Goal: Information Seeking & Learning: Check status

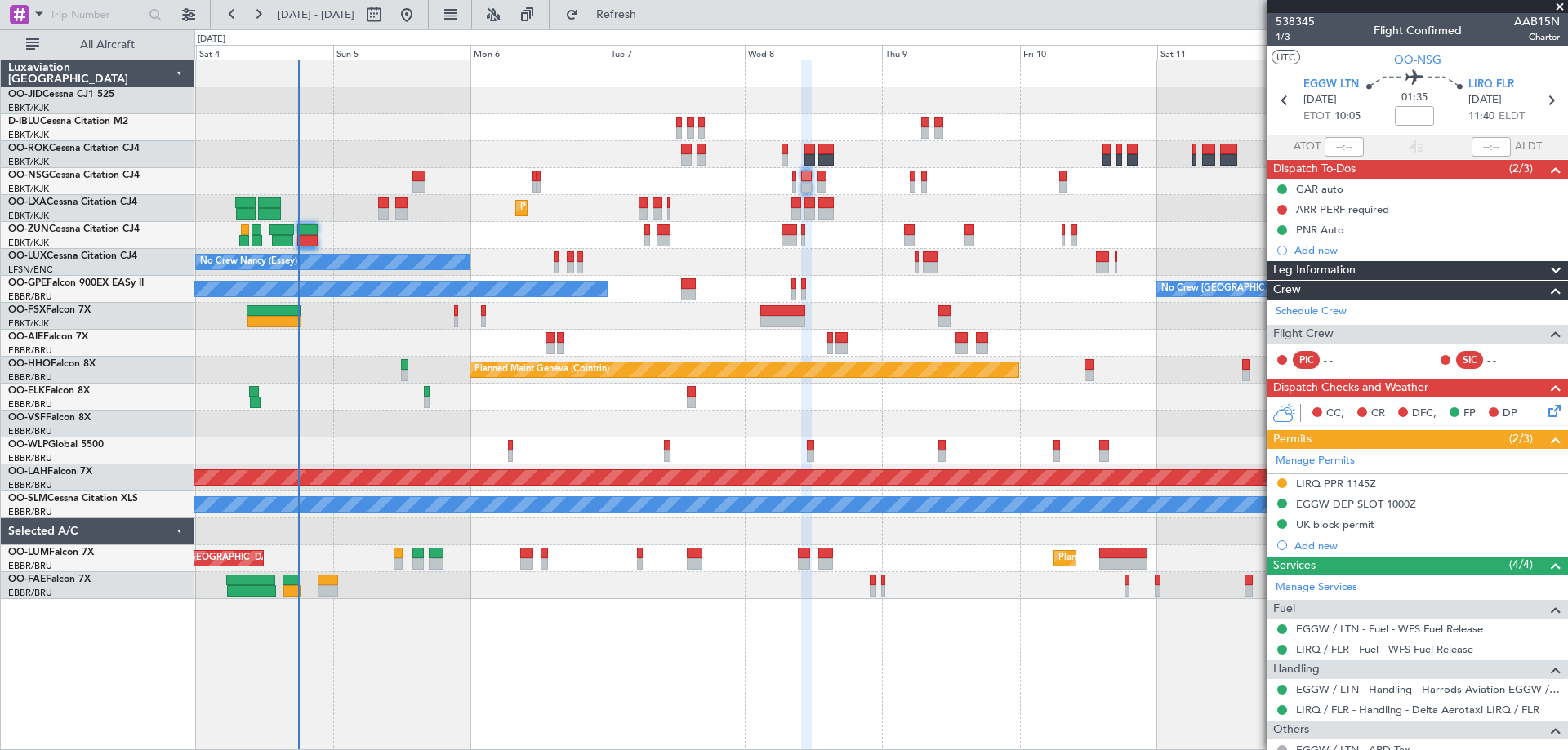
click at [648, 16] on span "Refresh" at bounding box center [617, 15] width 69 height 12
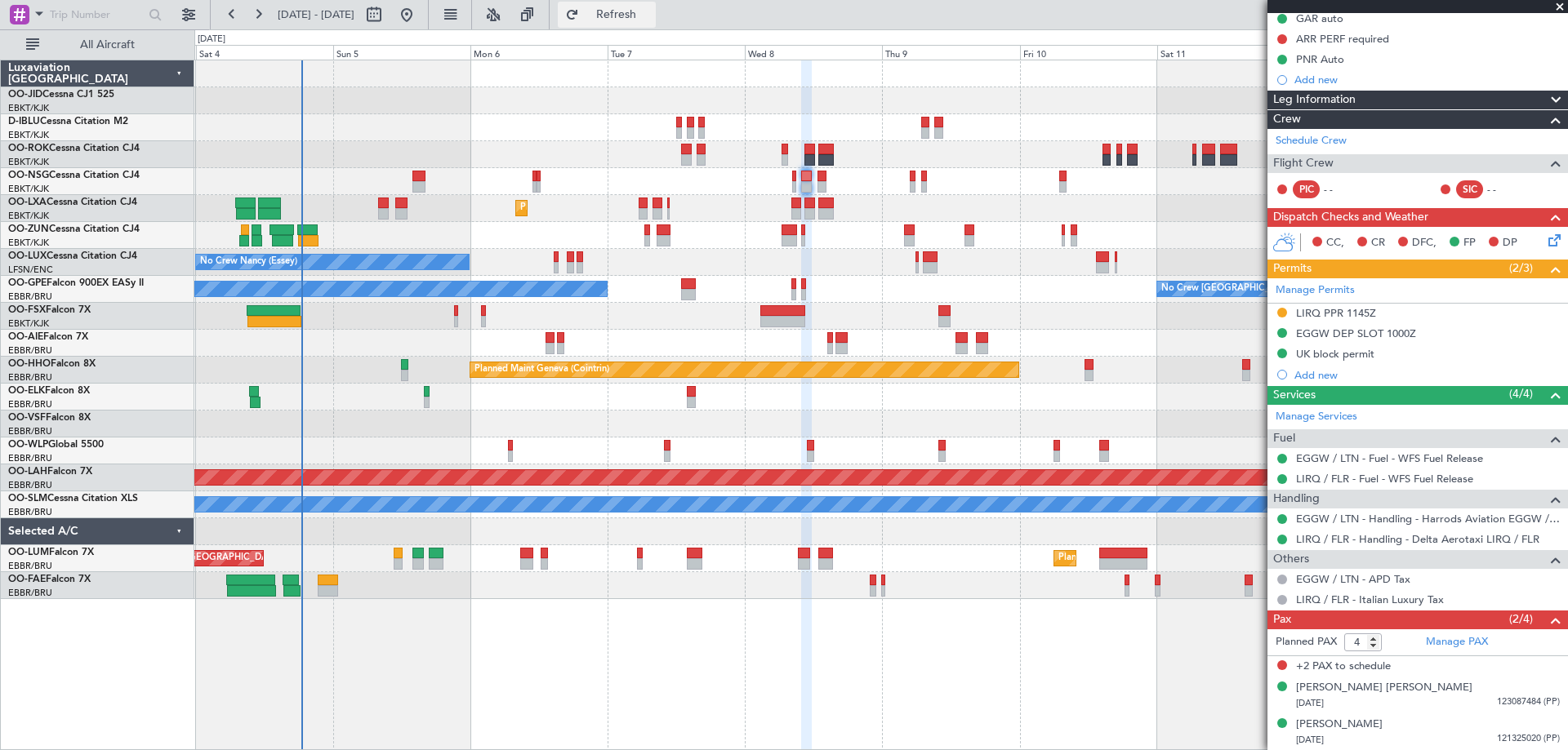
click at [651, 17] on span "Refresh" at bounding box center [617, 15] width 69 height 12
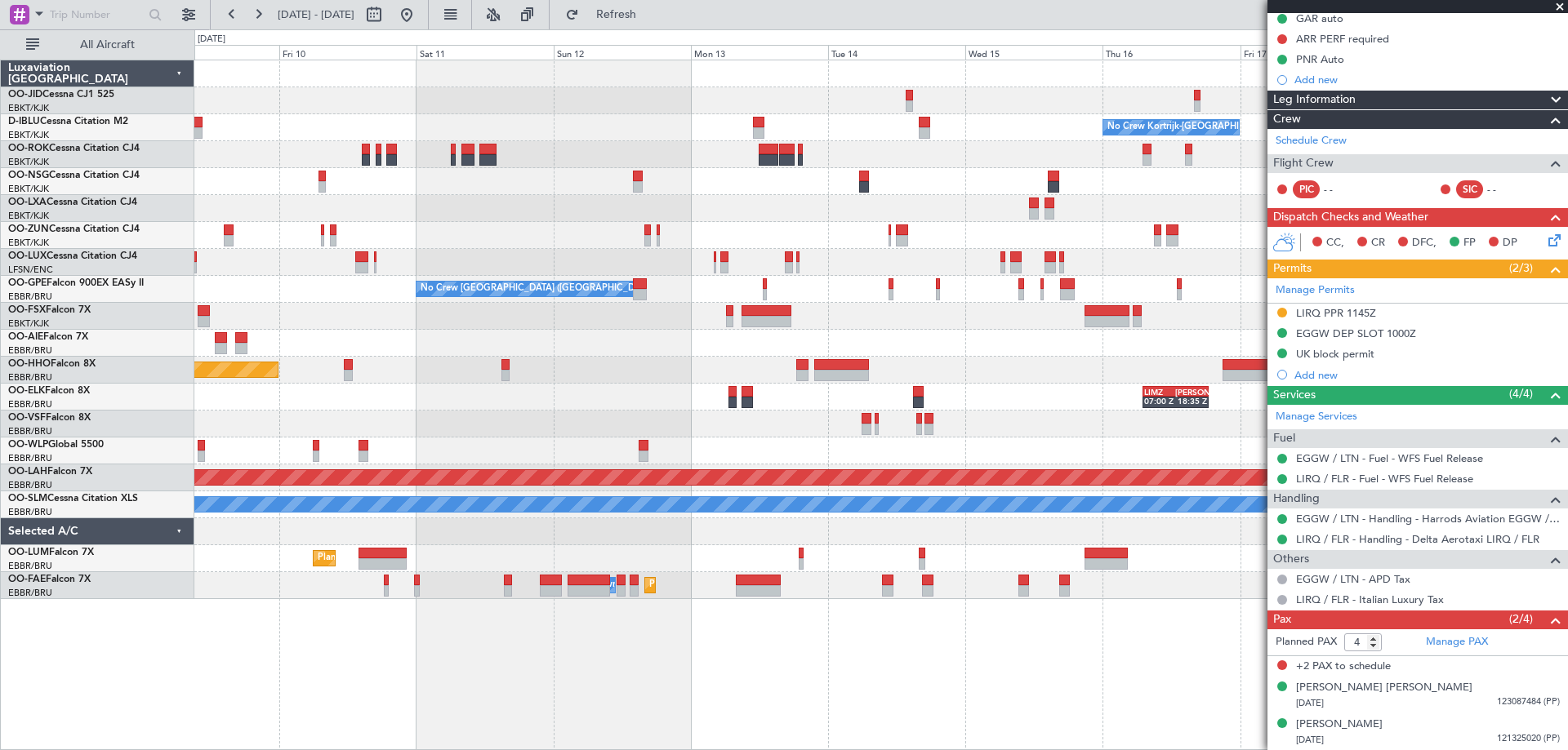
click at [454, 268] on div at bounding box center [881, 262] width 1373 height 27
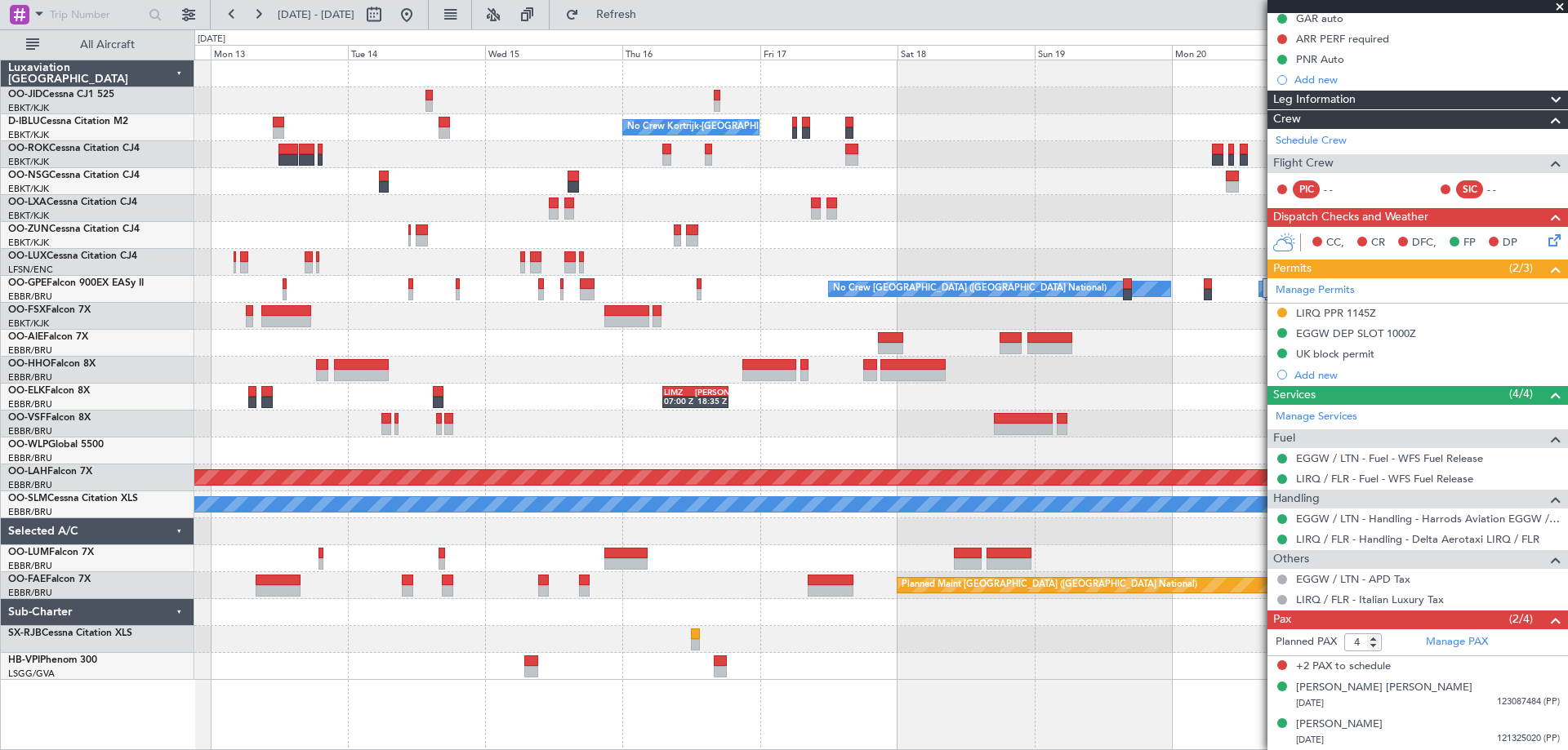
click at [491, 241] on div "No Crew No Crew Kortrijk-[GEOGRAPHIC_DATA] No Crew No Crew [GEOGRAPHIC_DATA] (B…" at bounding box center [881, 370] width 1373 height 619
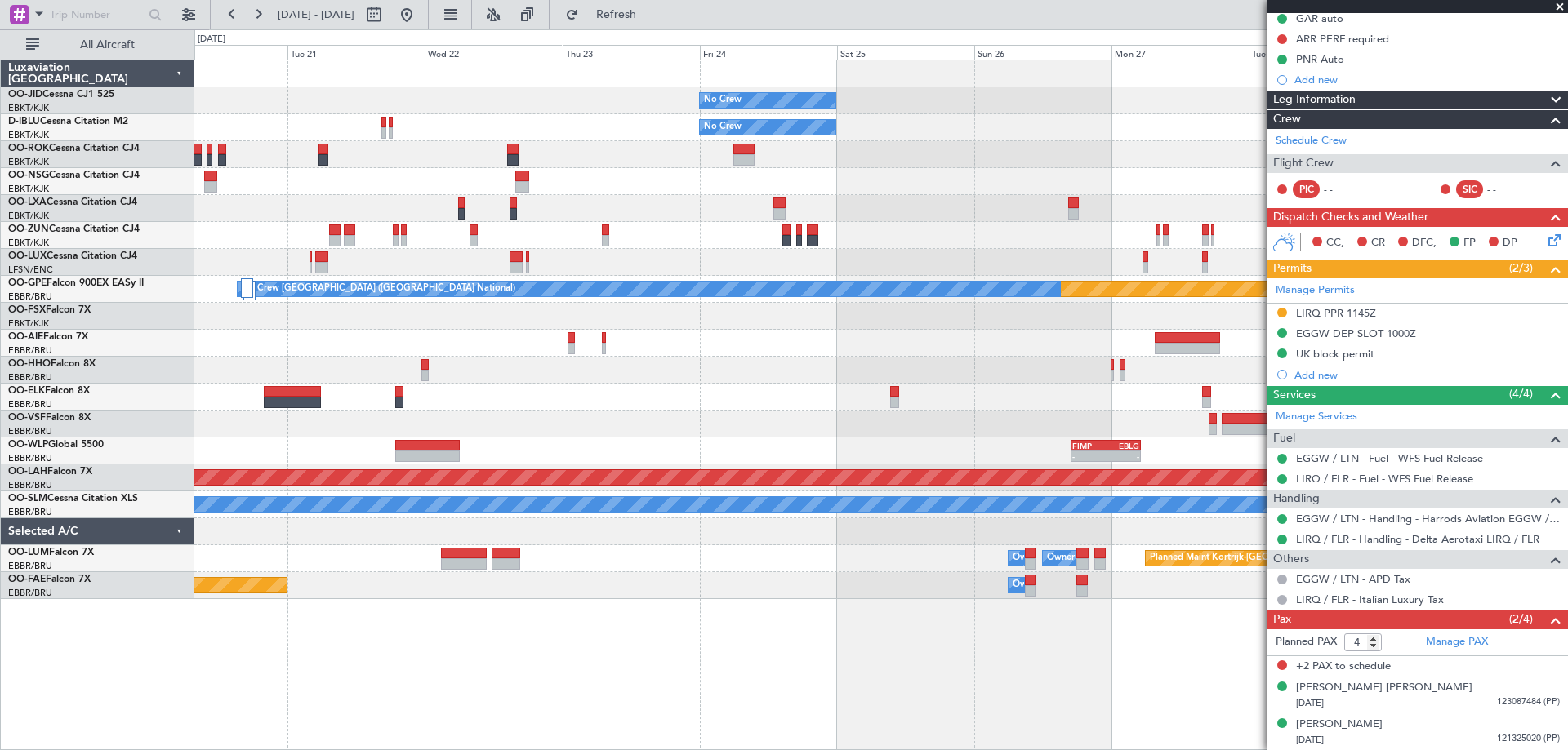
click at [617, 203] on div at bounding box center [881, 208] width 1373 height 27
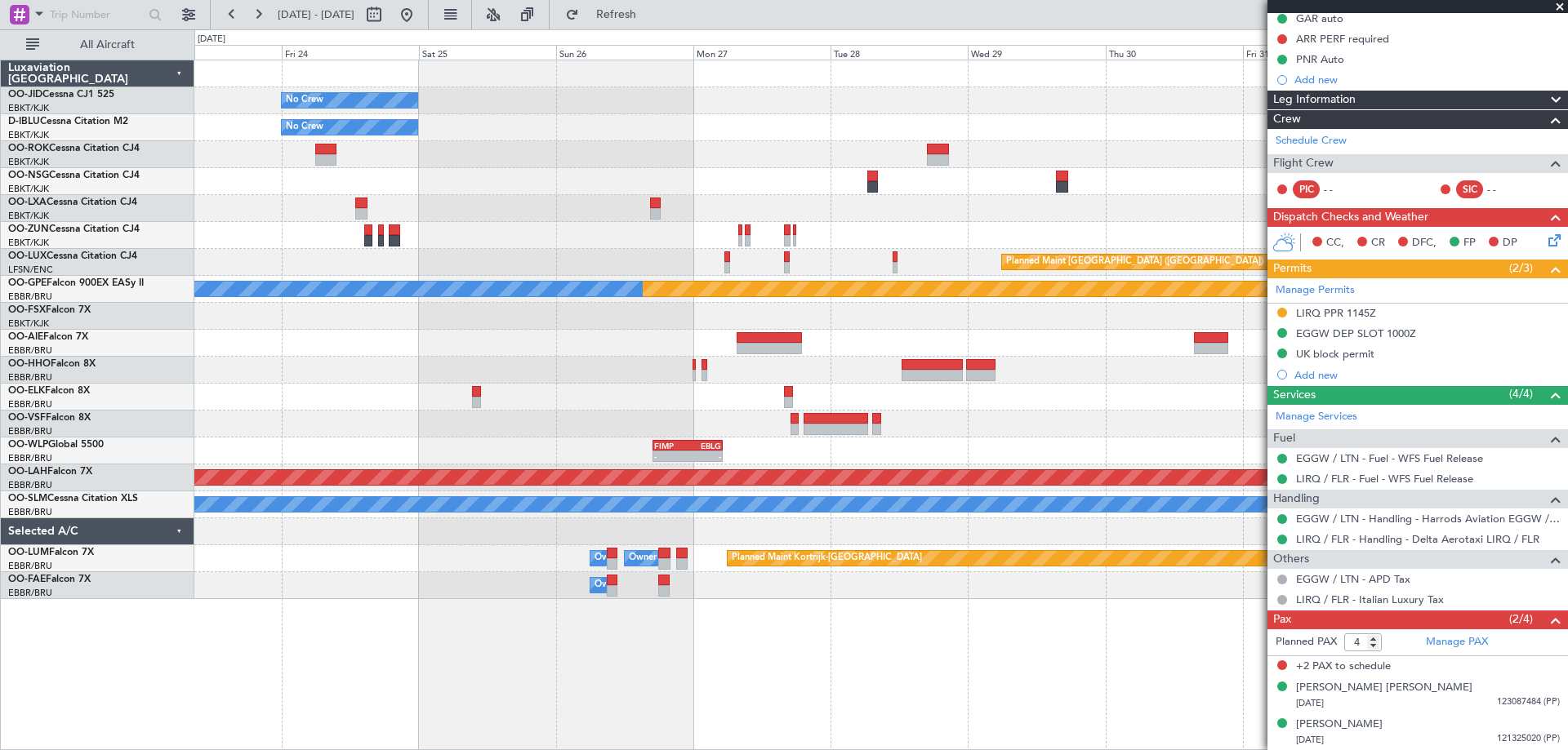
click at [325, 277] on div "No Crew No Crew Planned Maint [GEOGRAPHIC_DATA] ([GEOGRAPHIC_DATA]) Planned Mai…" at bounding box center [881, 330] width 1373 height 539
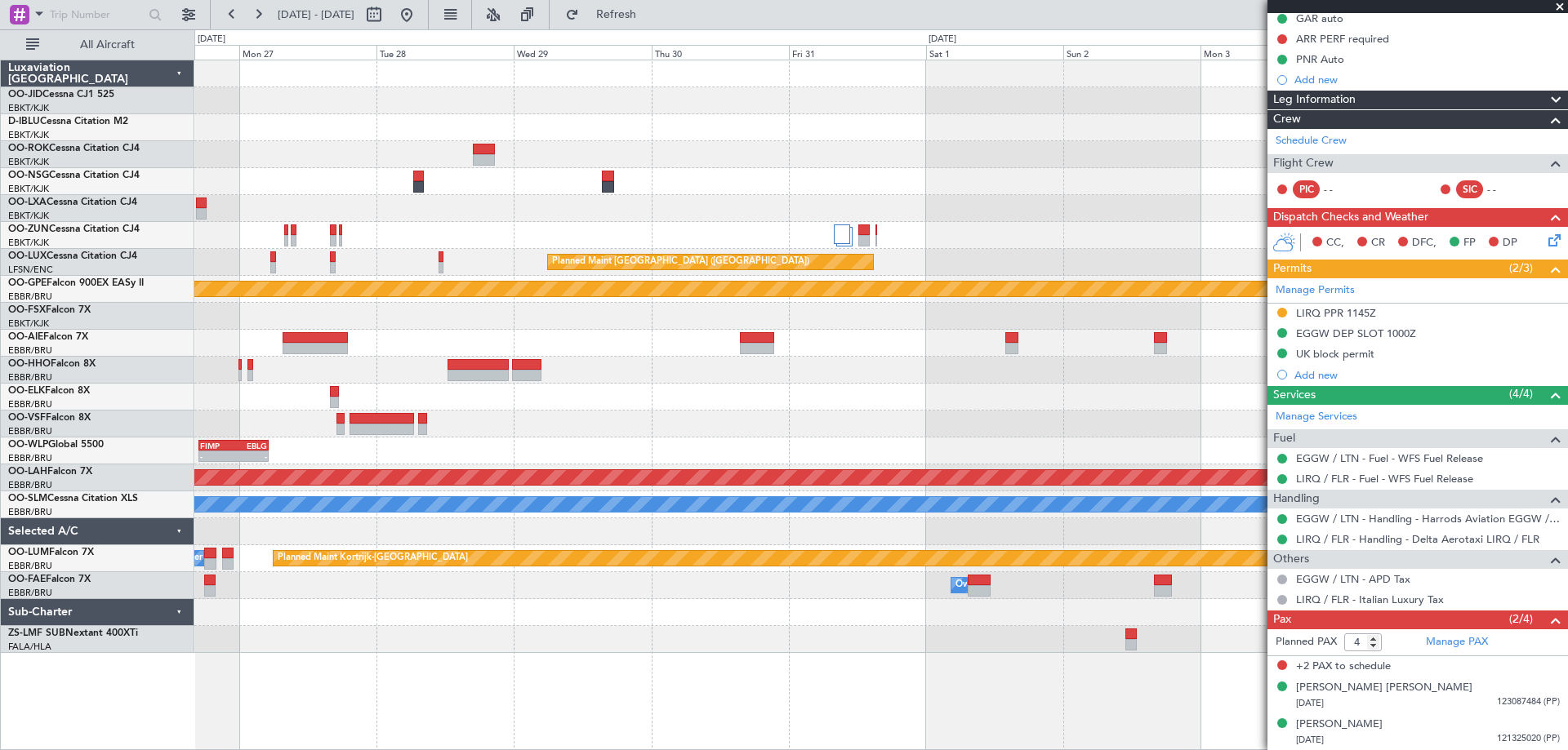
click at [531, 240] on div "No Crew Planned Maint [GEOGRAPHIC_DATA] ([GEOGRAPHIC_DATA]) No Crew Planned Mai…" at bounding box center [881, 357] width 1373 height 593
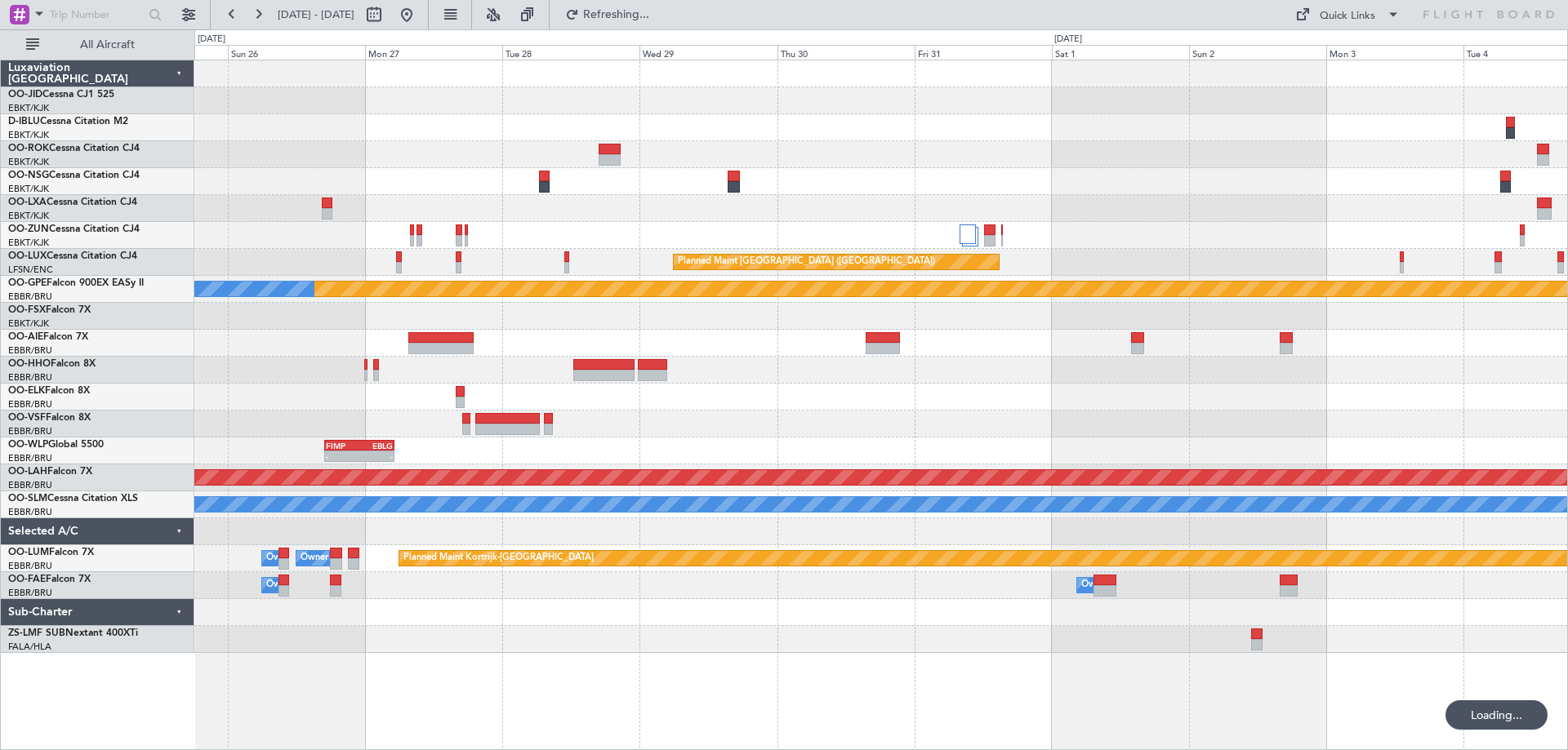
click at [640, 219] on div "Planned Maint Kortrijk-[GEOGRAPHIC_DATA]" at bounding box center [881, 208] width 1373 height 27
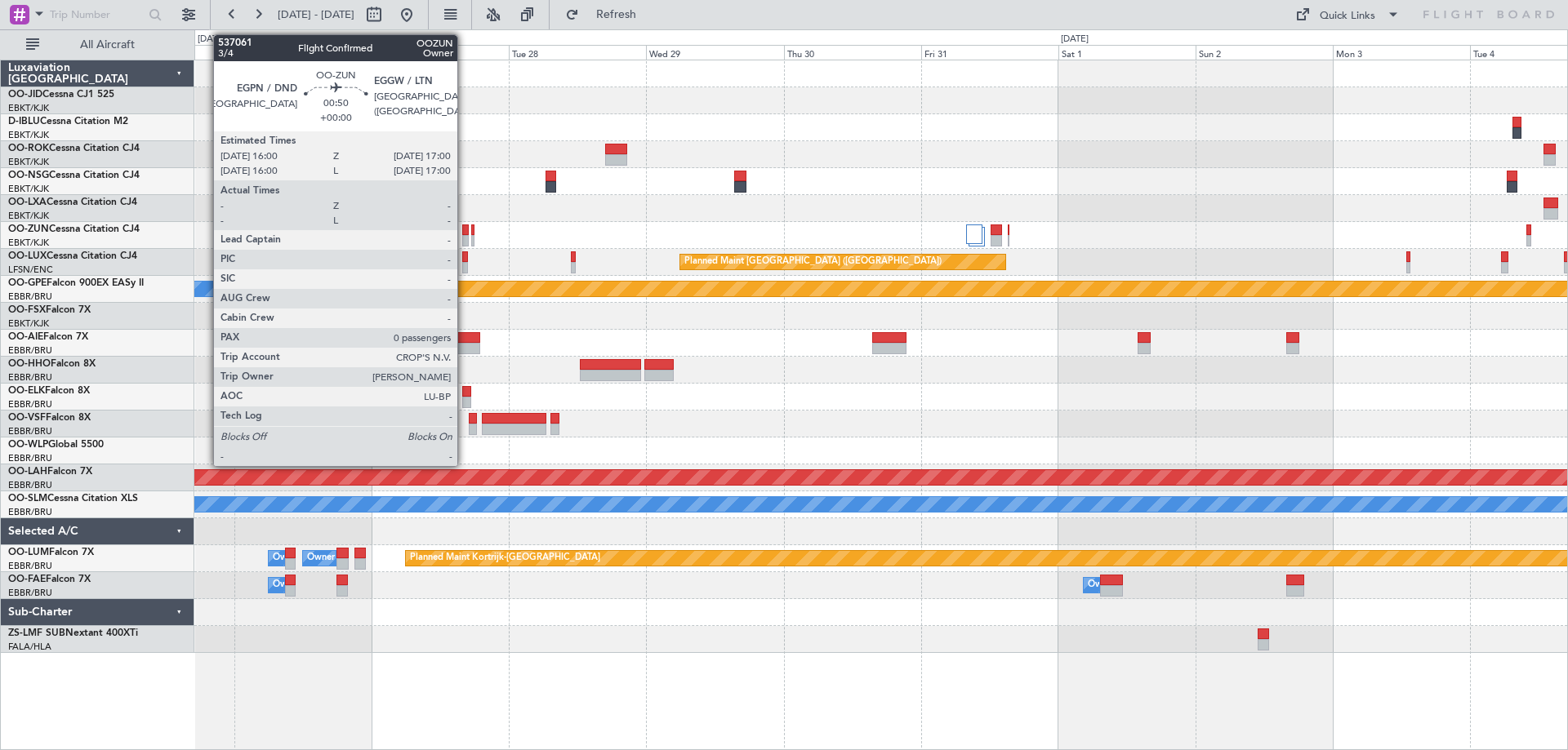
click at [464, 234] on div at bounding box center [465, 231] width 7 height 12
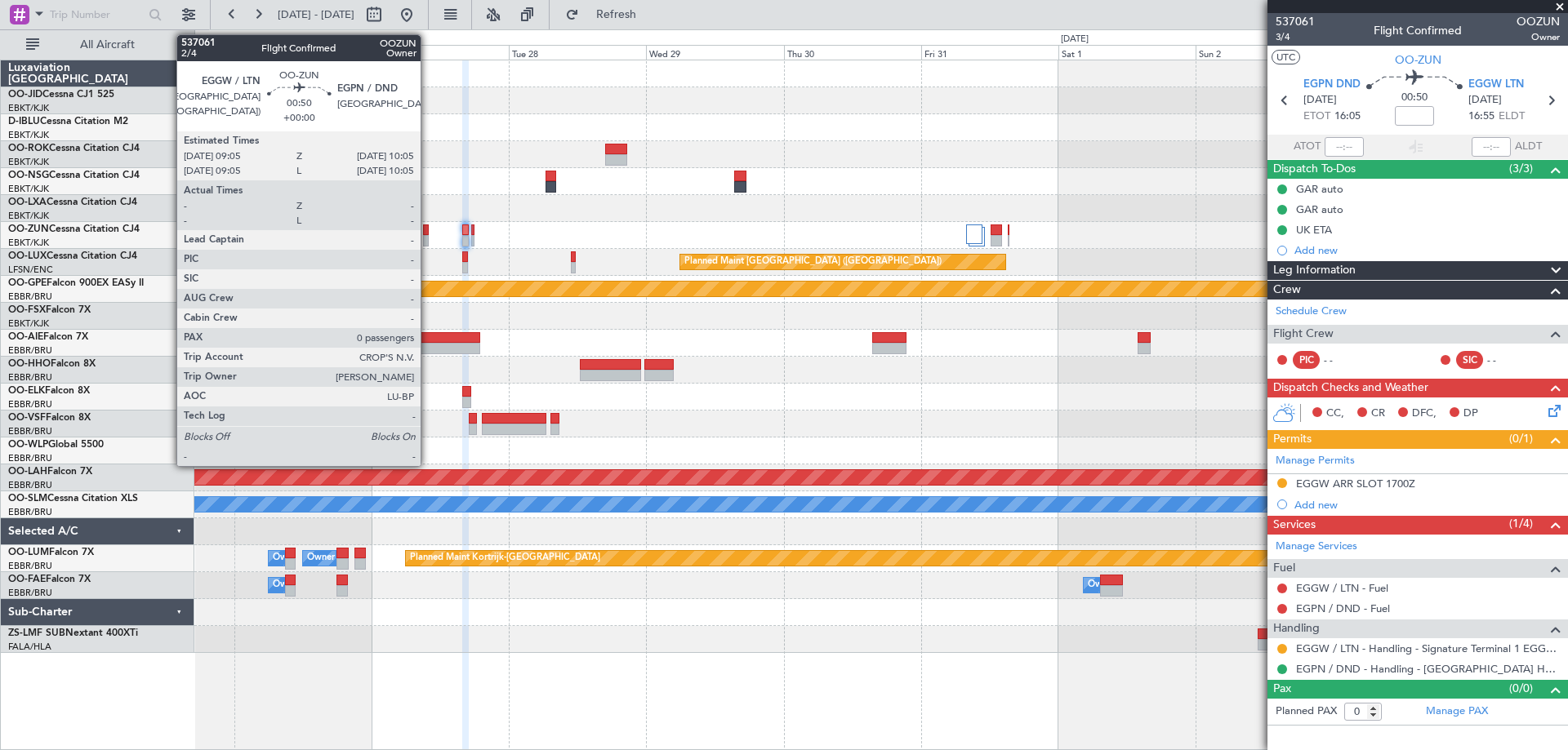
click at [428, 232] on div at bounding box center [426, 231] width 7 height 12
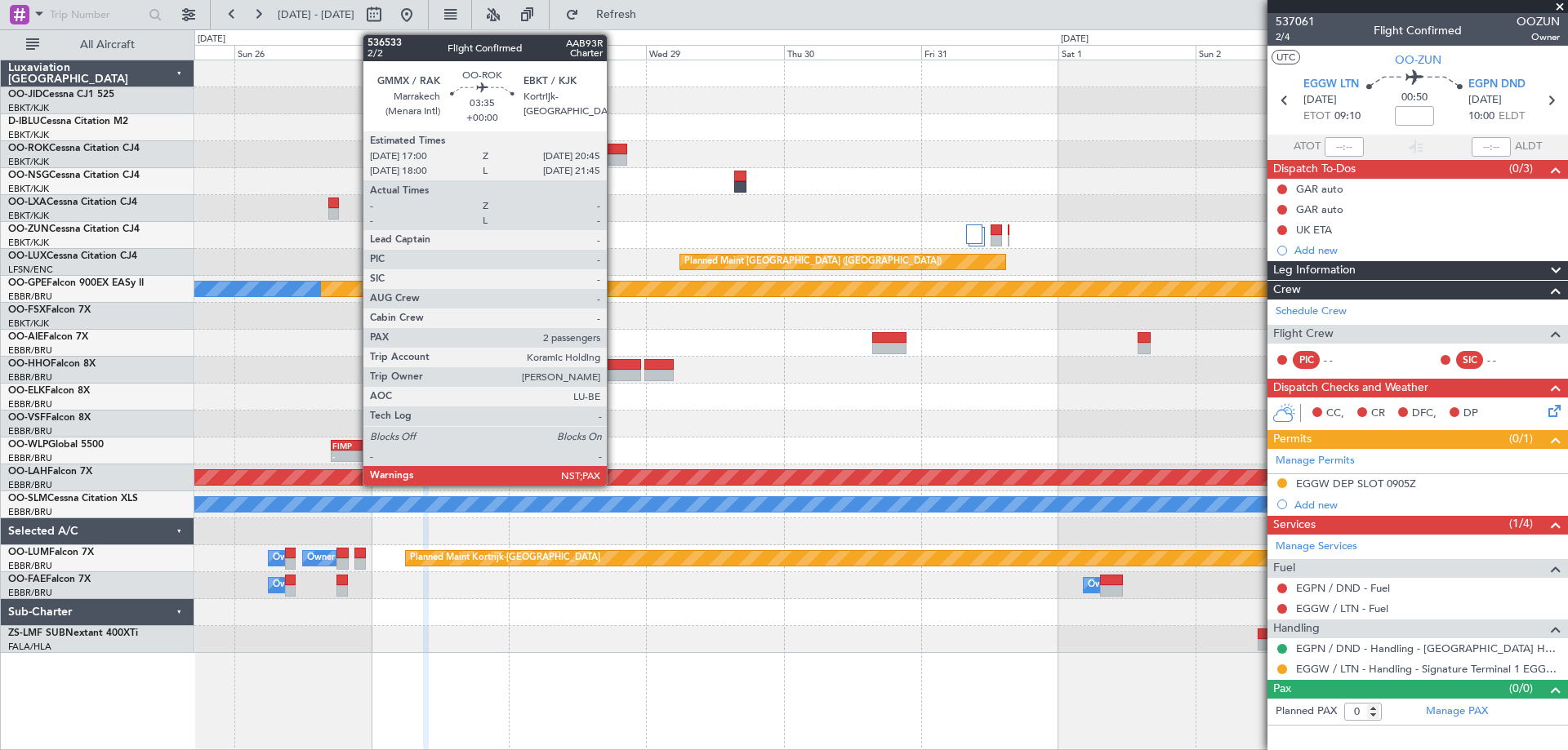
click at [614, 148] on div at bounding box center [616, 149] width 22 height 12
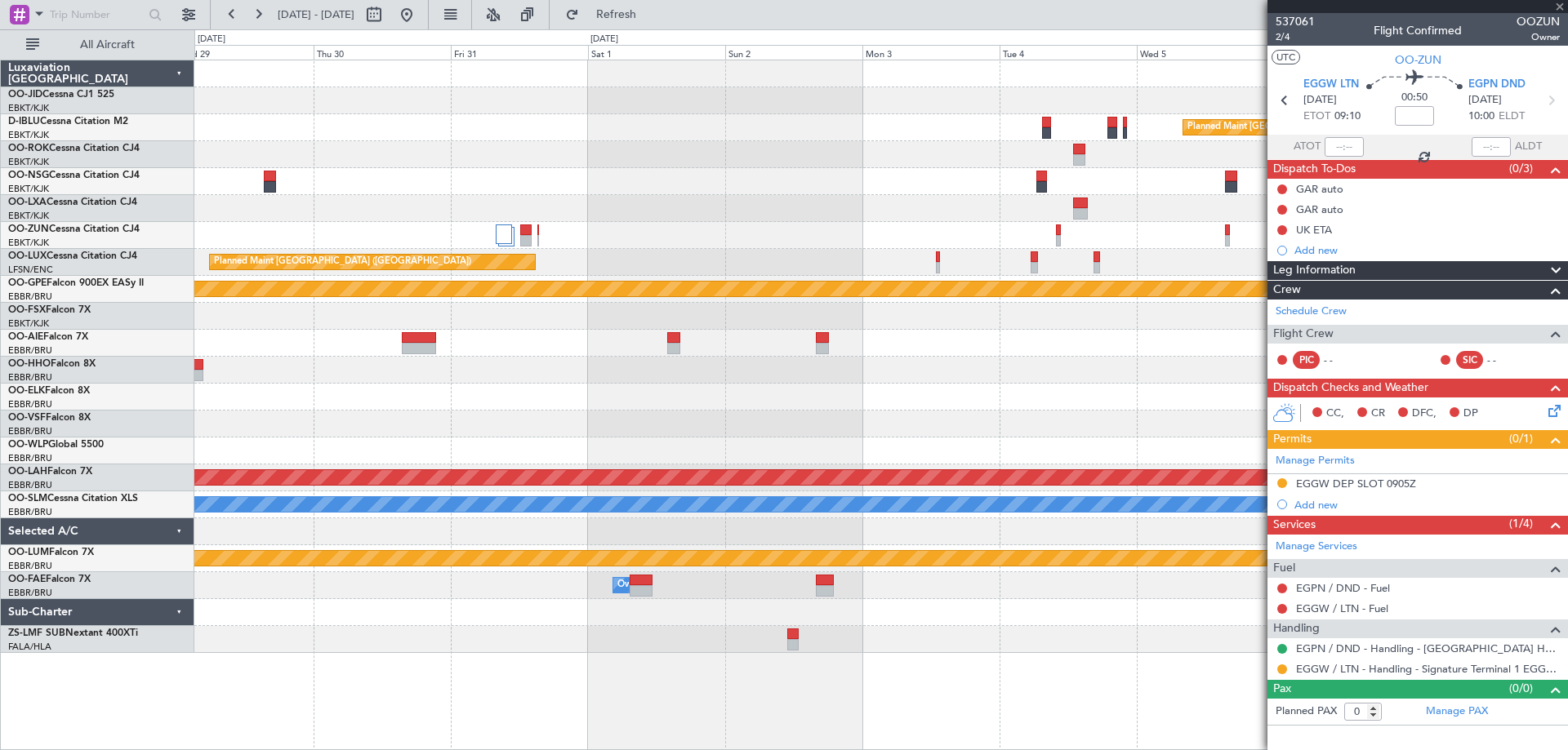
click at [494, 166] on div "Planned Maint [GEOGRAPHIC_DATA] ([GEOGRAPHIC_DATA]) Planned Maint [GEOGRAPHIC_D…" at bounding box center [881, 357] width 1373 height 593
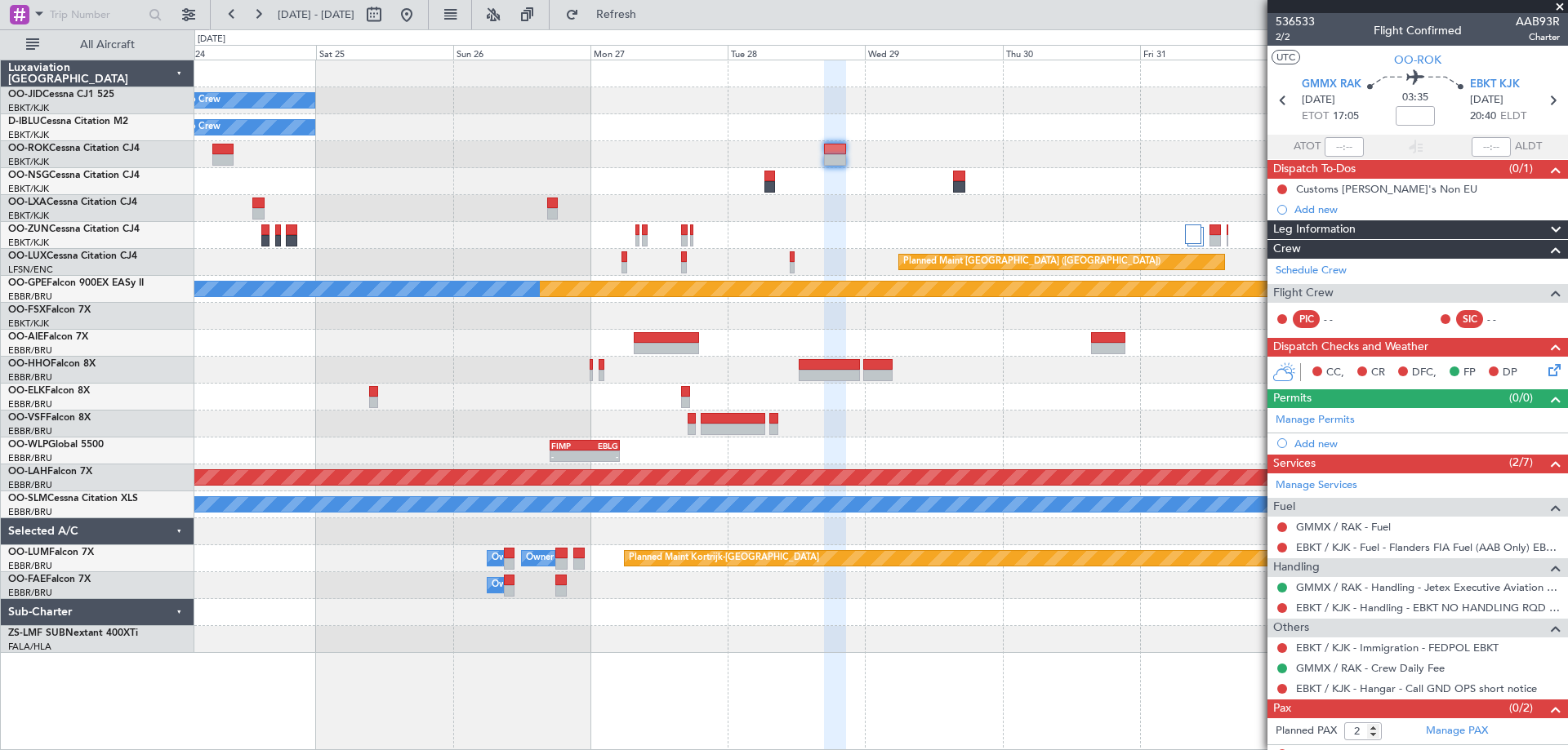
click at [1454, 199] on fb-app "[DATE] - [DATE] Refresh Quick Links All Aircraft No Crew No Crew Planned Maint …" at bounding box center [784, 381] width 1568 height 738
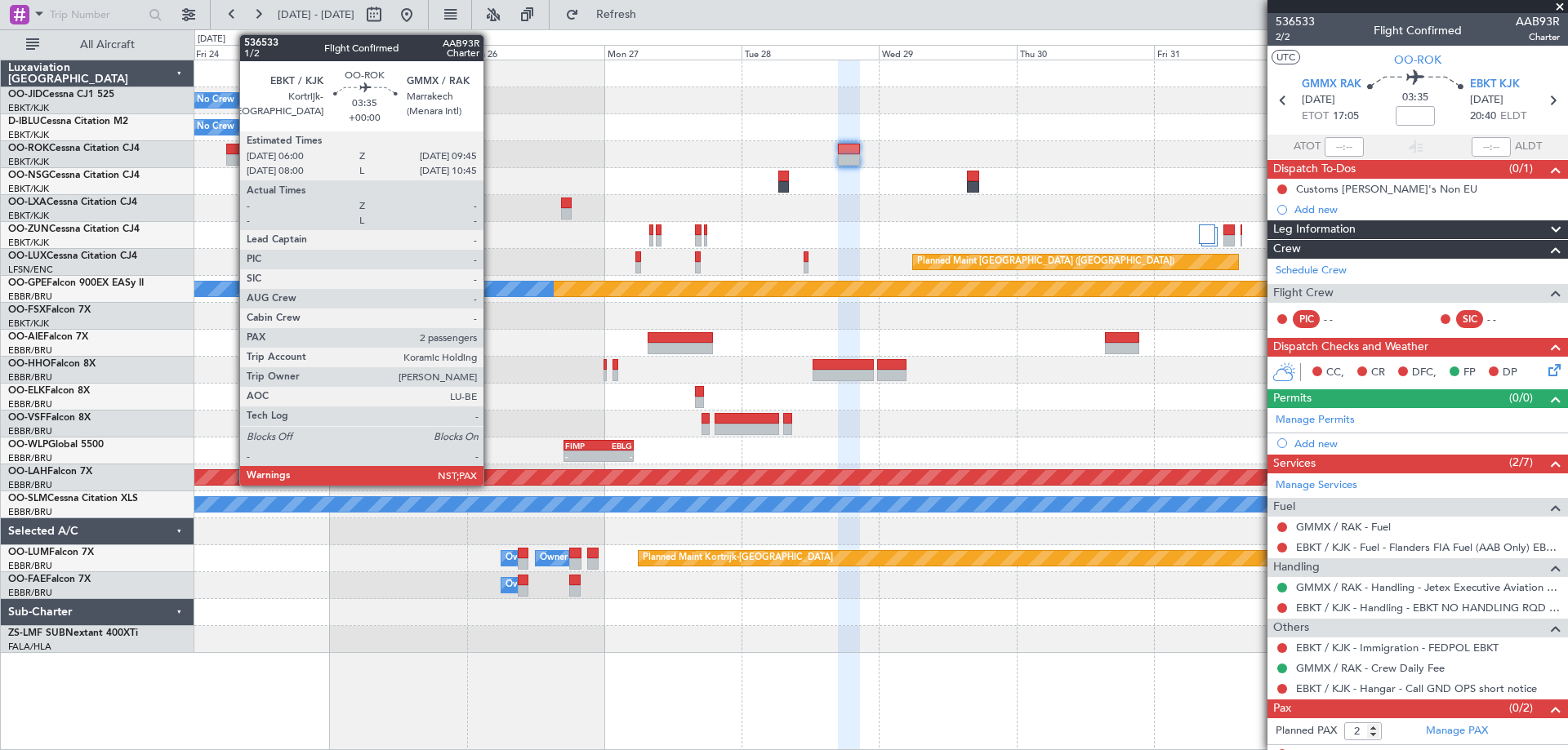
click at [231, 155] on div at bounding box center [237, 160] width 22 height 12
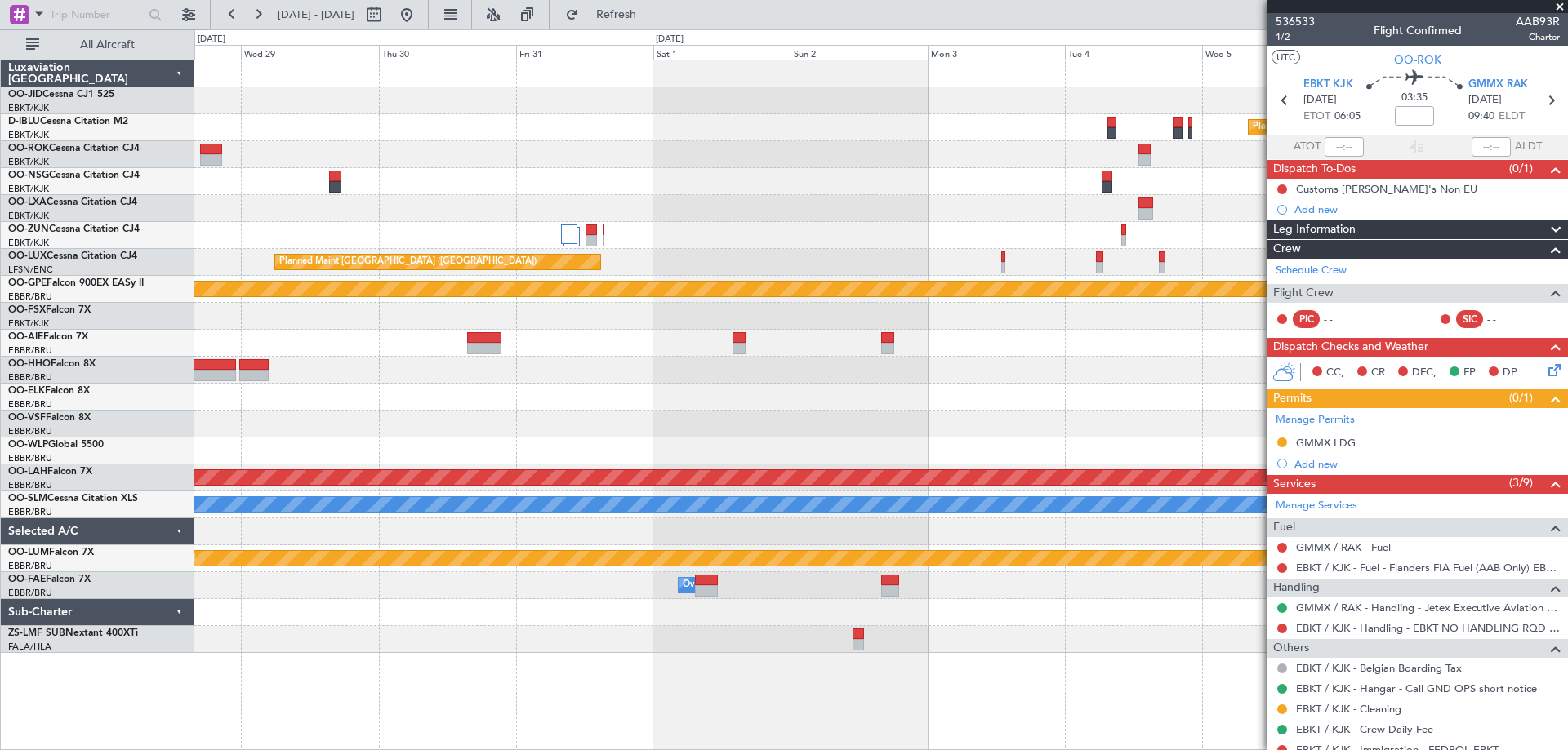
click at [371, 86] on div "Planned Maint [GEOGRAPHIC_DATA] ([GEOGRAPHIC_DATA]) Planned Maint [GEOGRAPHIC_D…" at bounding box center [881, 357] width 1373 height 593
click at [366, 61] on div "Planned Maint [GEOGRAPHIC_DATA] ([GEOGRAPHIC_DATA]) Planned Maint [GEOGRAPHIC_D…" at bounding box center [784, 390] width 1568 height 721
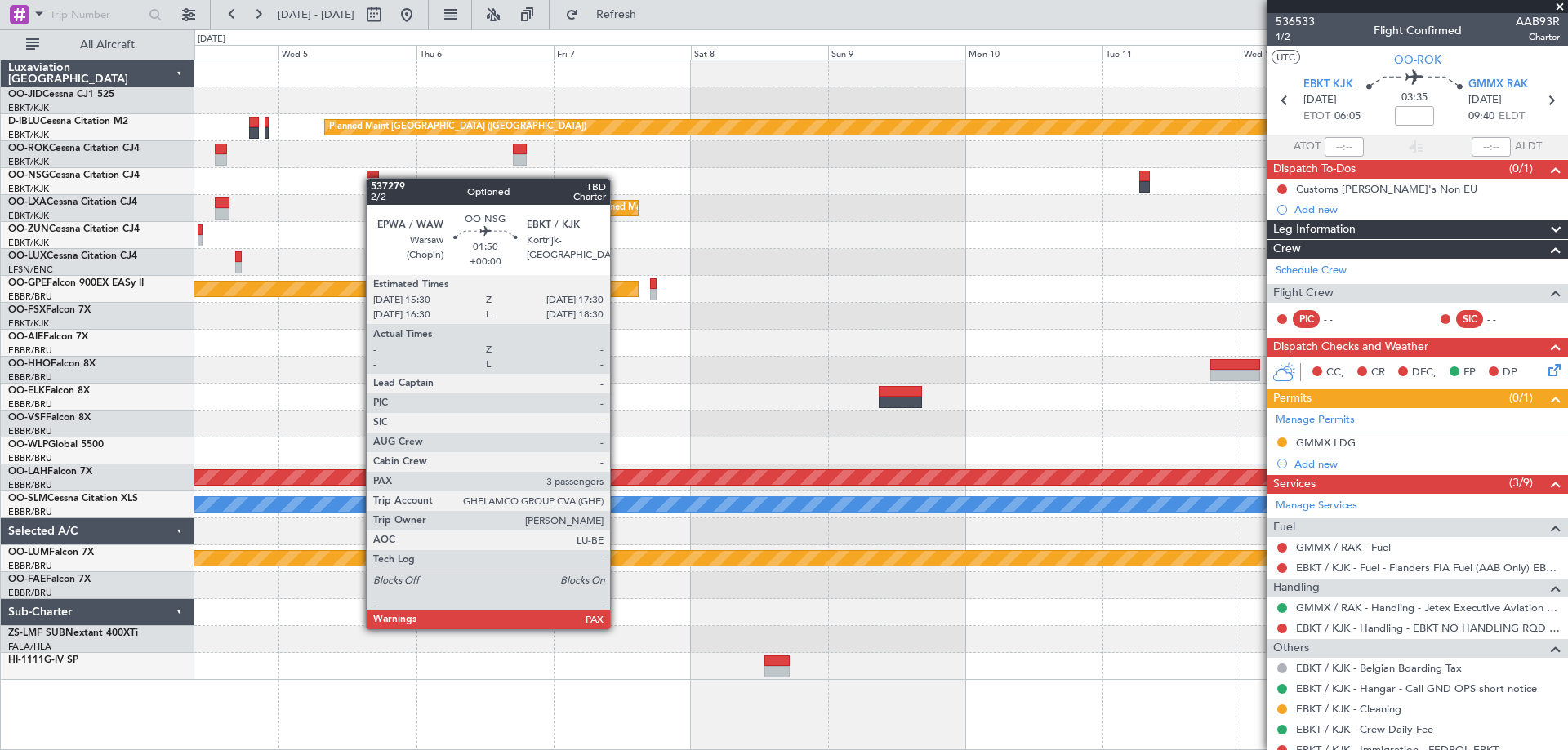
click at [369, 179] on div at bounding box center [372, 177] width 12 height 12
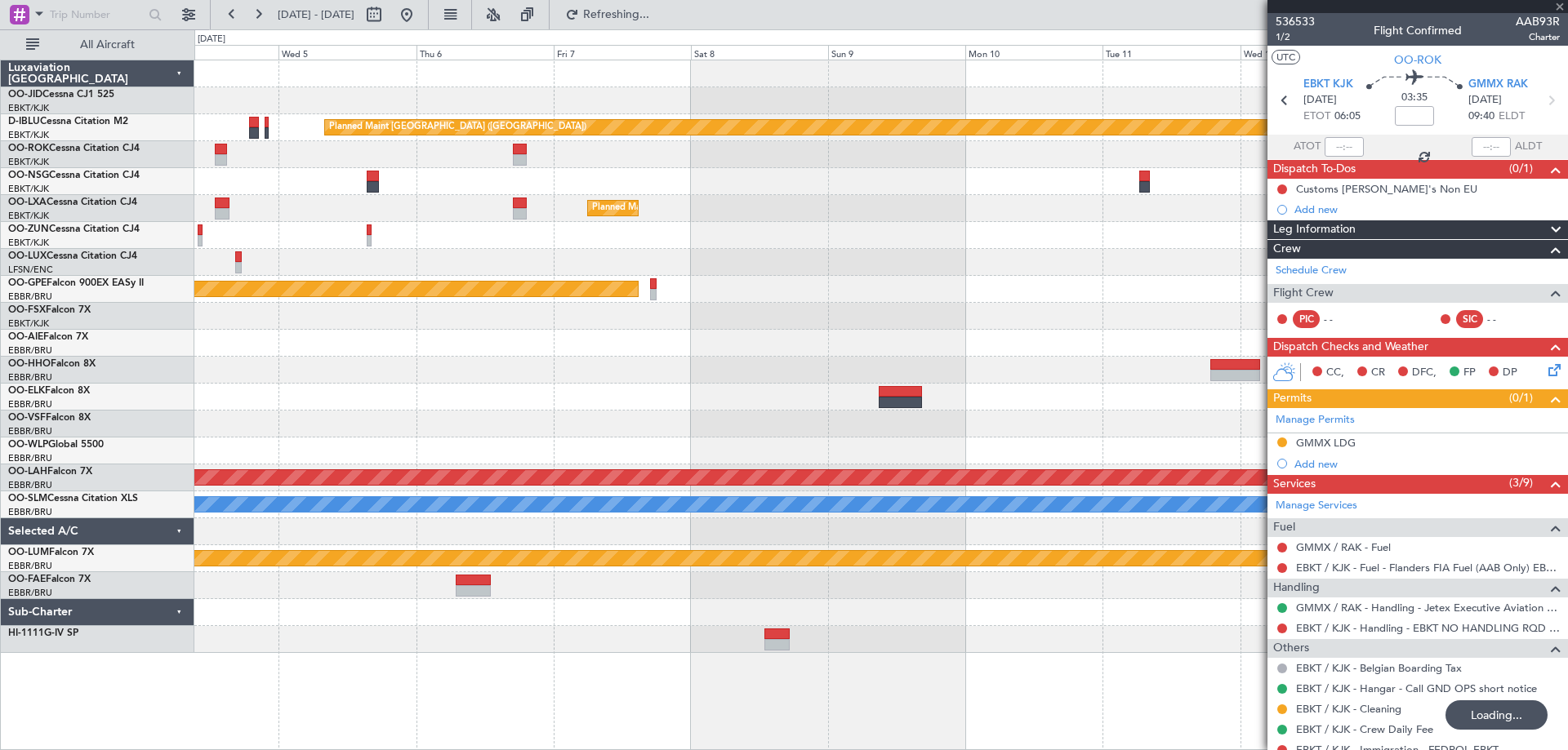
type input "3"
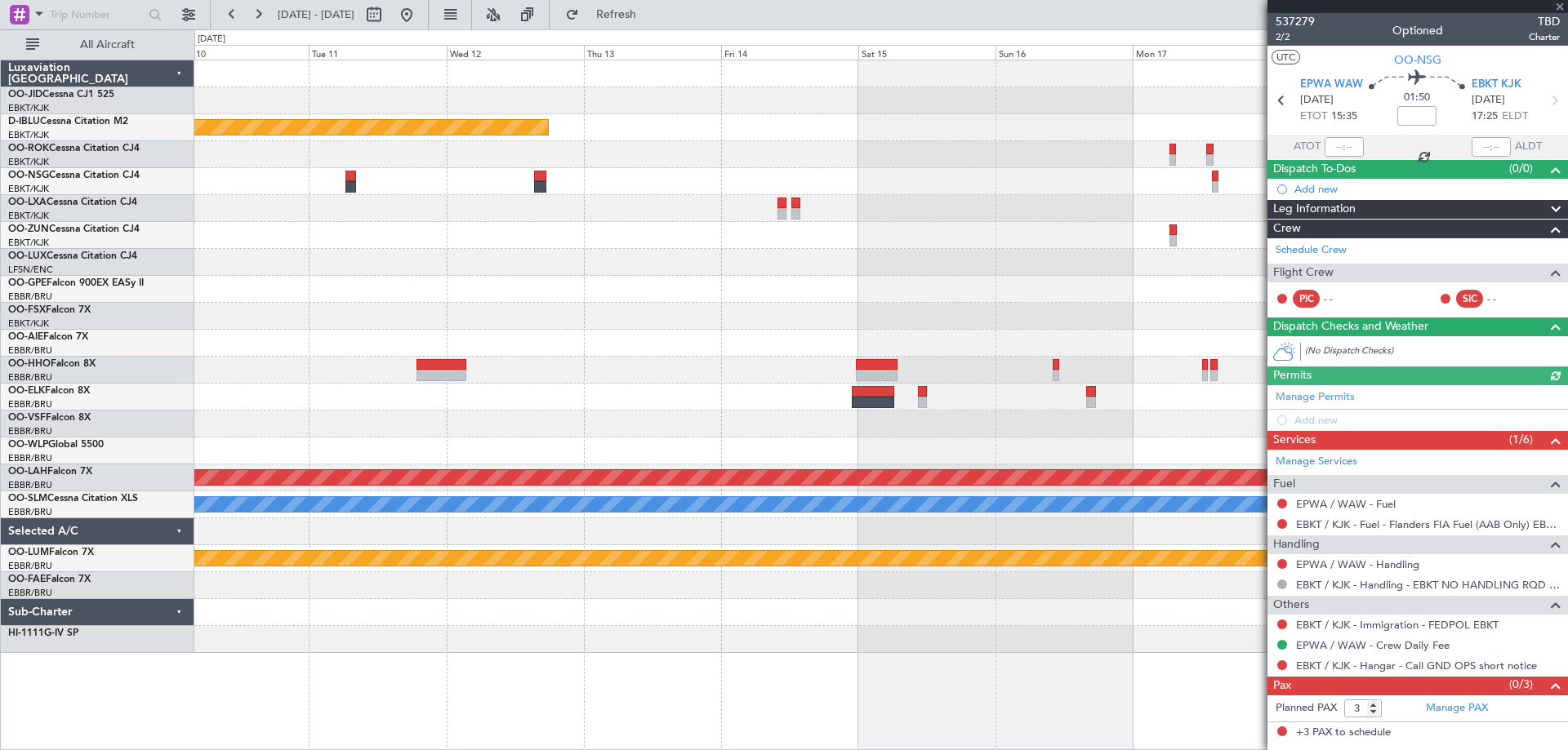
click at [230, 252] on div "Planned Maint [GEOGRAPHIC_DATA] ([GEOGRAPHIC_DATA]) Planned [GEOGRAPHIC_DATA][P…" at bounding box center [881, 357] width 1373 height 593
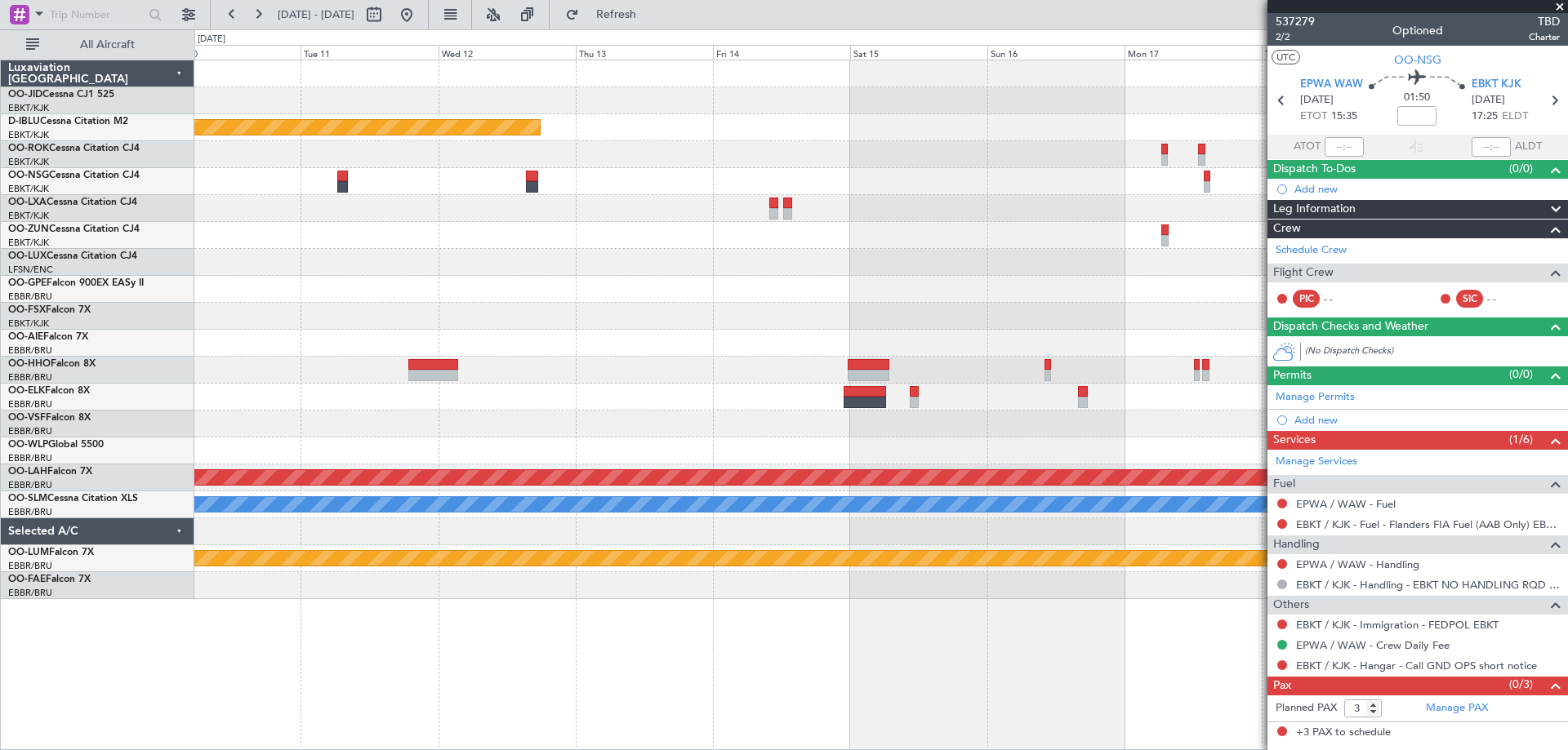
click at [402, 202] on div "Planned Maint [GEOGRAPHIC_DATA] ([GEOGRAPHIC_DATA]) No Crew [GEOGRAPHIC_DATA] (…" at bounding box center [881, 330] width 1373 height 539
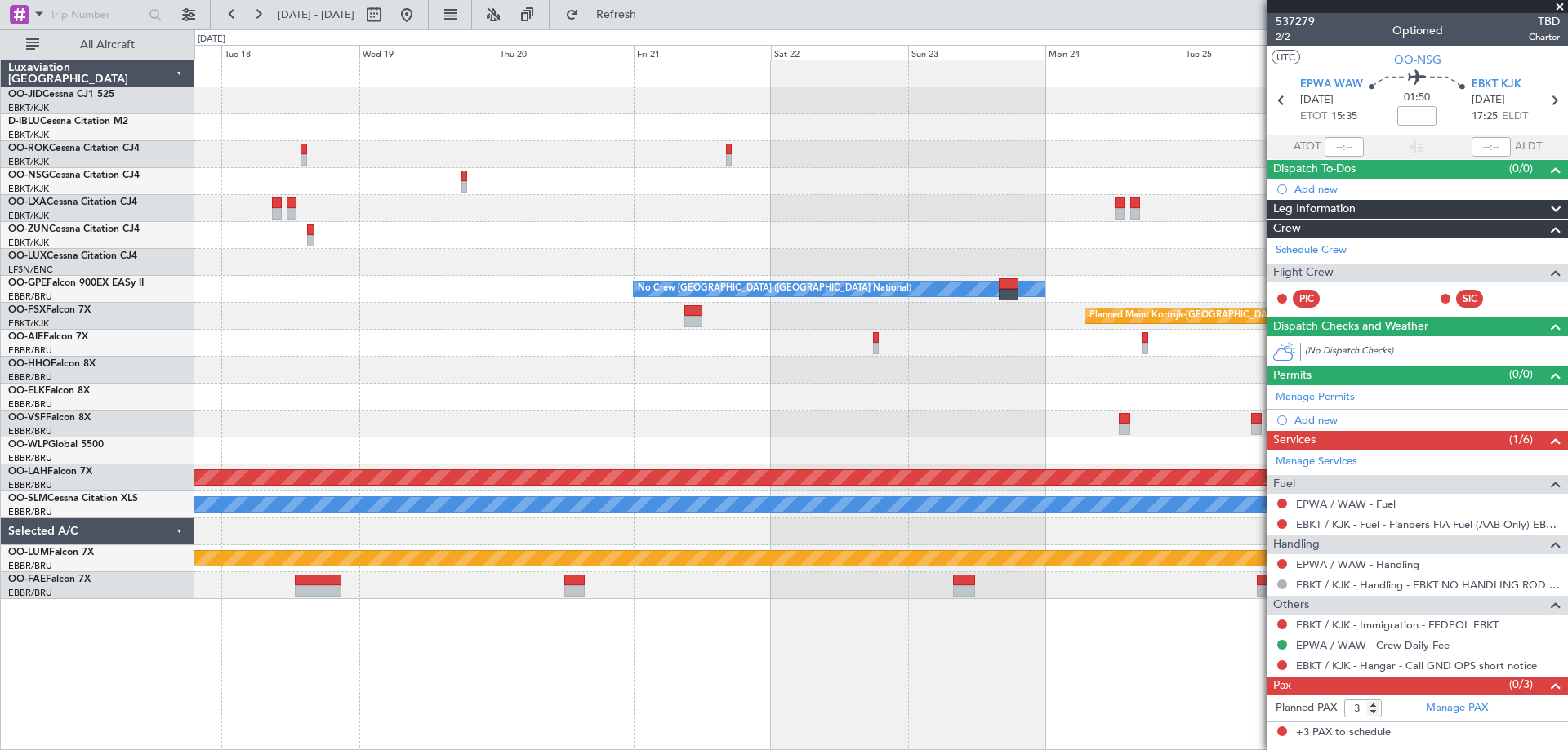
click at [398, 208] on div "No Crew [GEOGRAPHIC_DATA] ([GEOGRAPHIC_DATA] National) Planned Maint [GEOGRAPHI…" at bounding box center [881, 330] width 1373 height 539
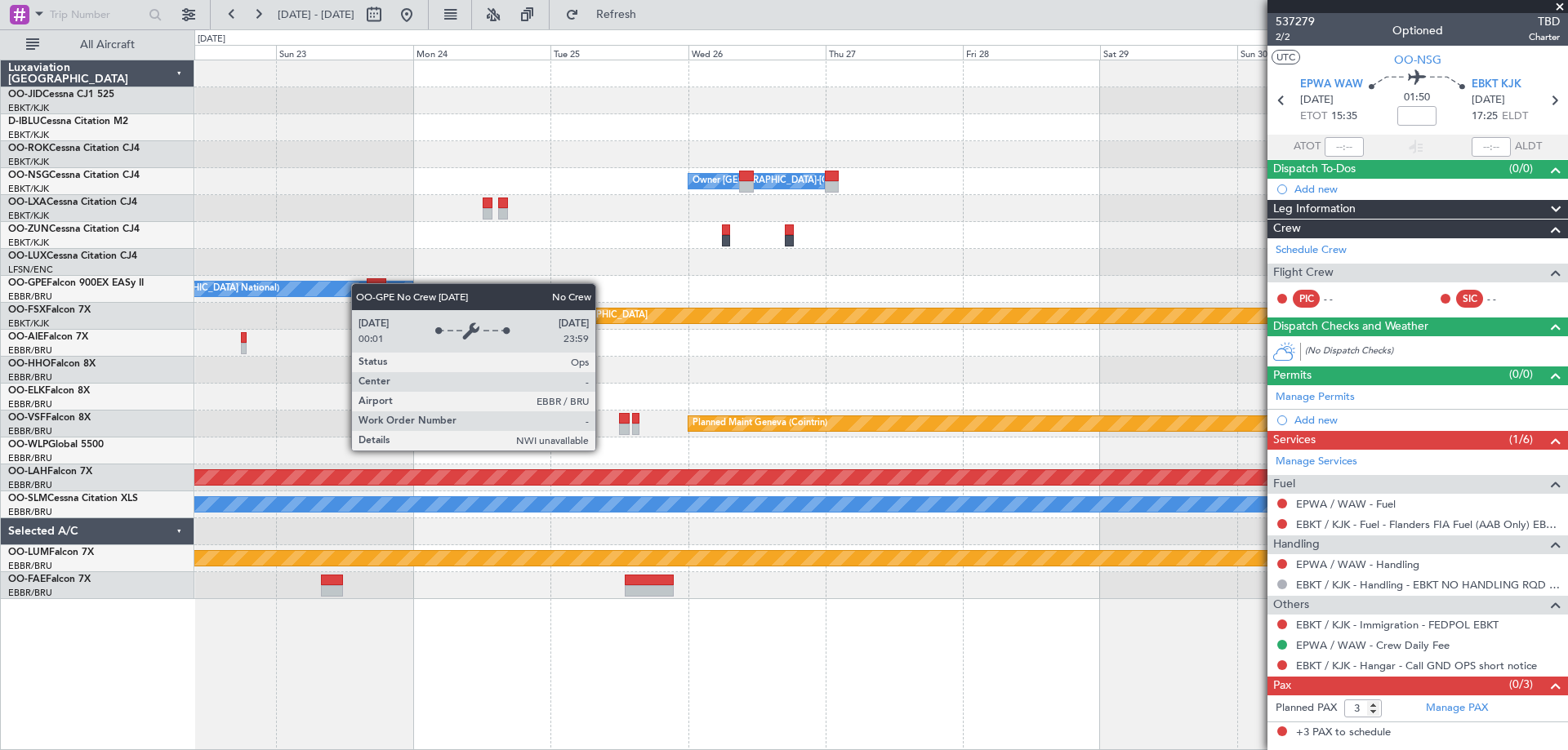
click at [345, 286] on div "Owner [GEOGRAPHIC_DATA]-[GEOGRAPHIC_DATA] No Crew [GEOGRAPHIC_DATA] (Brussels N…" at bounding box center [881, 330] width 1373 height 539
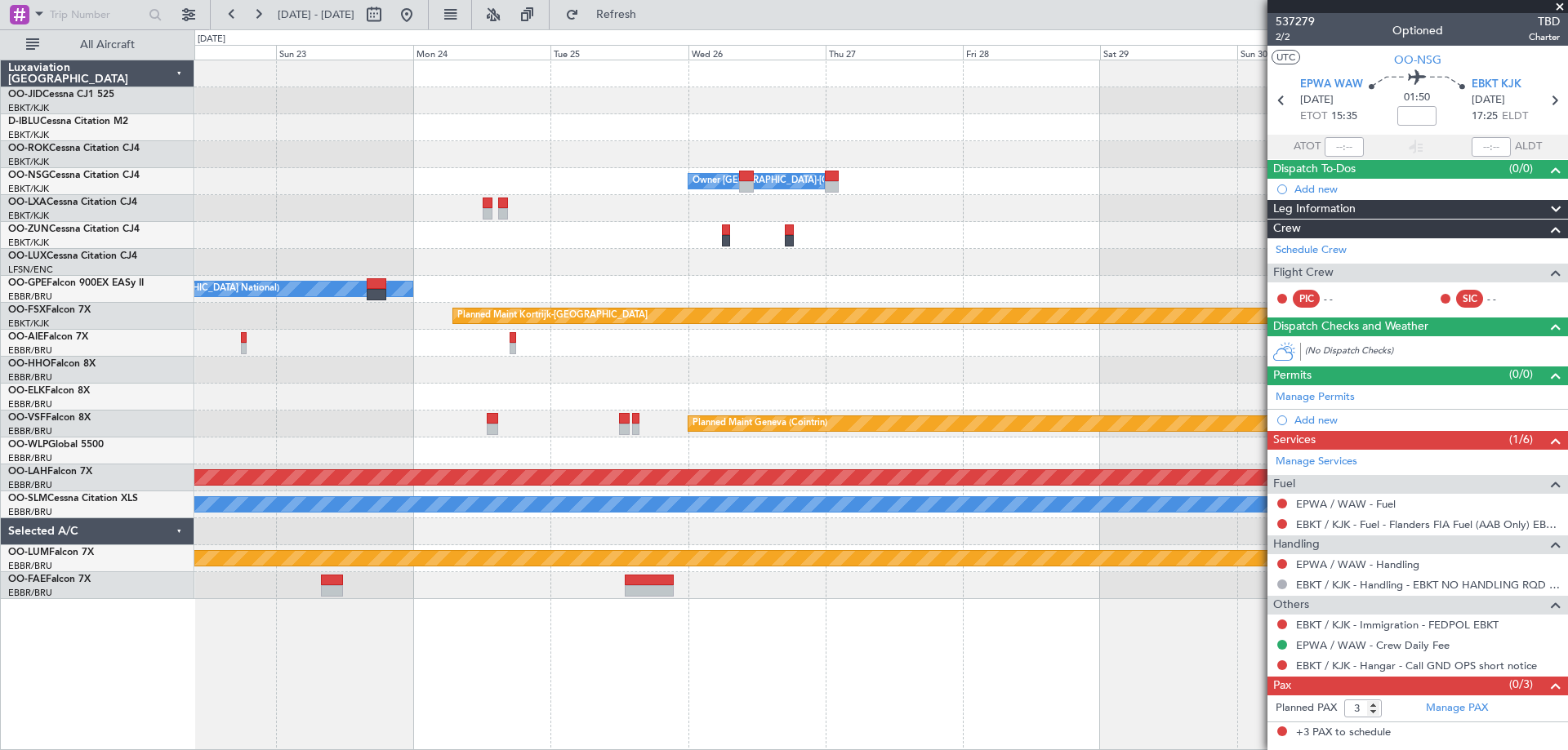
click at [1098, 231] on div "Owner [GEOGRAPHIC_DATA]-[GEOGRAPHIC_DATA] No Crew [GEOGRAPHIC_DATA] (Brussels N…" at bounding box center [881, 330] width 1373 height 539
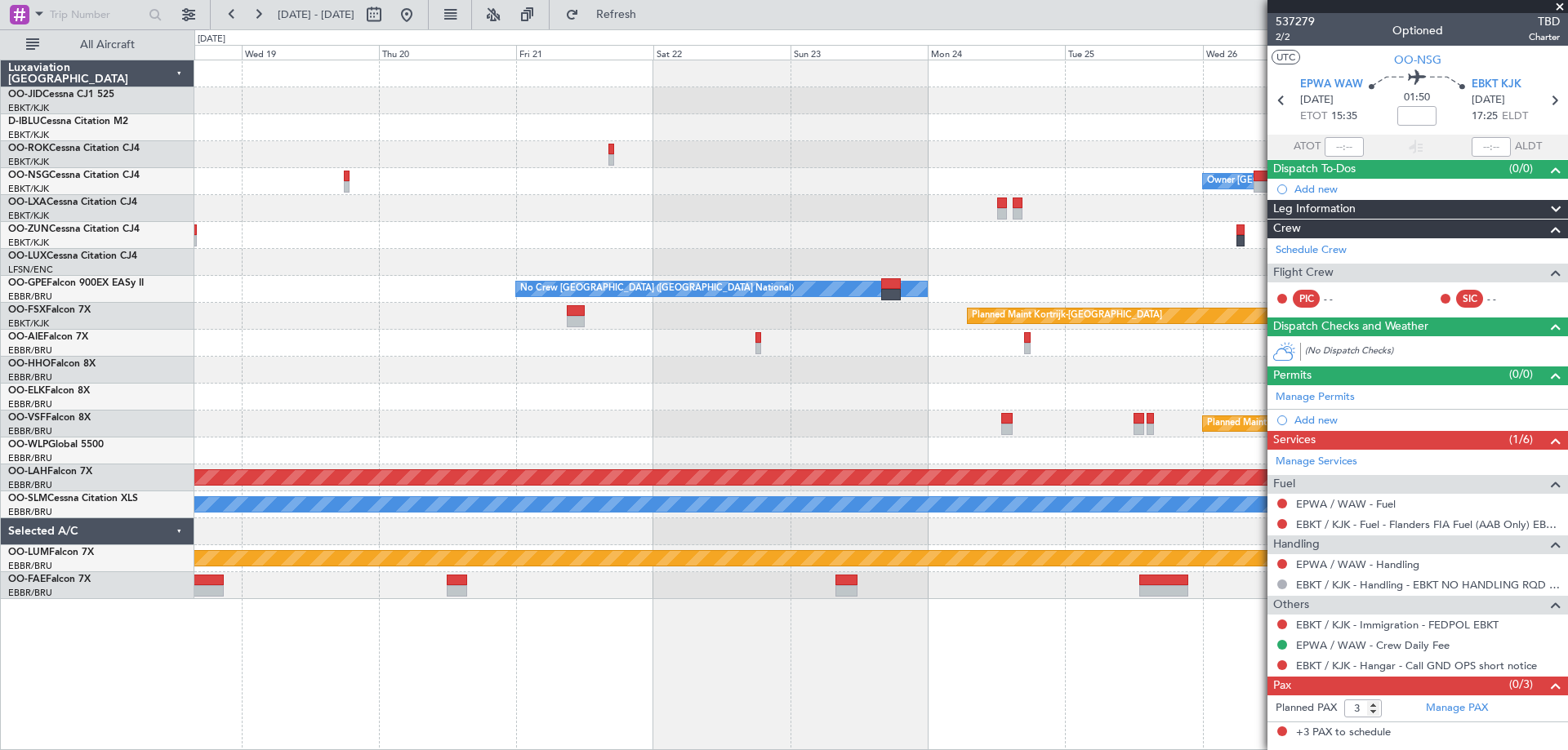
click at [314, 247] on div "Owner [GEOGRAPHIC_DATA]-[GEOGRAPHIC_DATA] No Crew [GEOGRAPHIC_DATA] (Brussels N…" at bounding box center [881, 330] width 1373 height 539
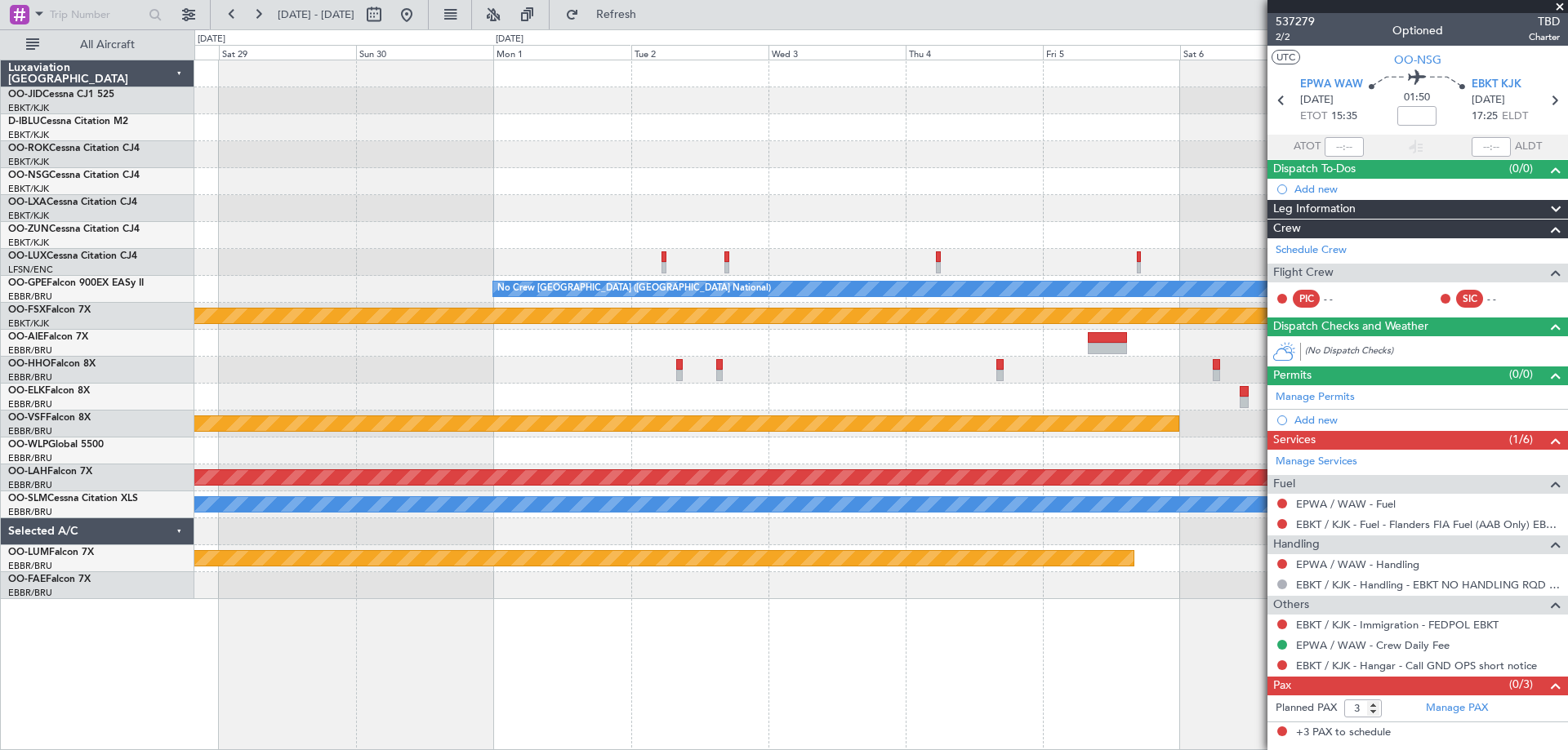
click at [391, 178] on div "Owner [GEOGRAPHIC_DATA]-[GEOGRAPHIC_DATA] Owner [GEOGRAPHIC_DATA]-[GEOGRAPHIC_D…" at bounding box center [881, 330] width 1373 height 539
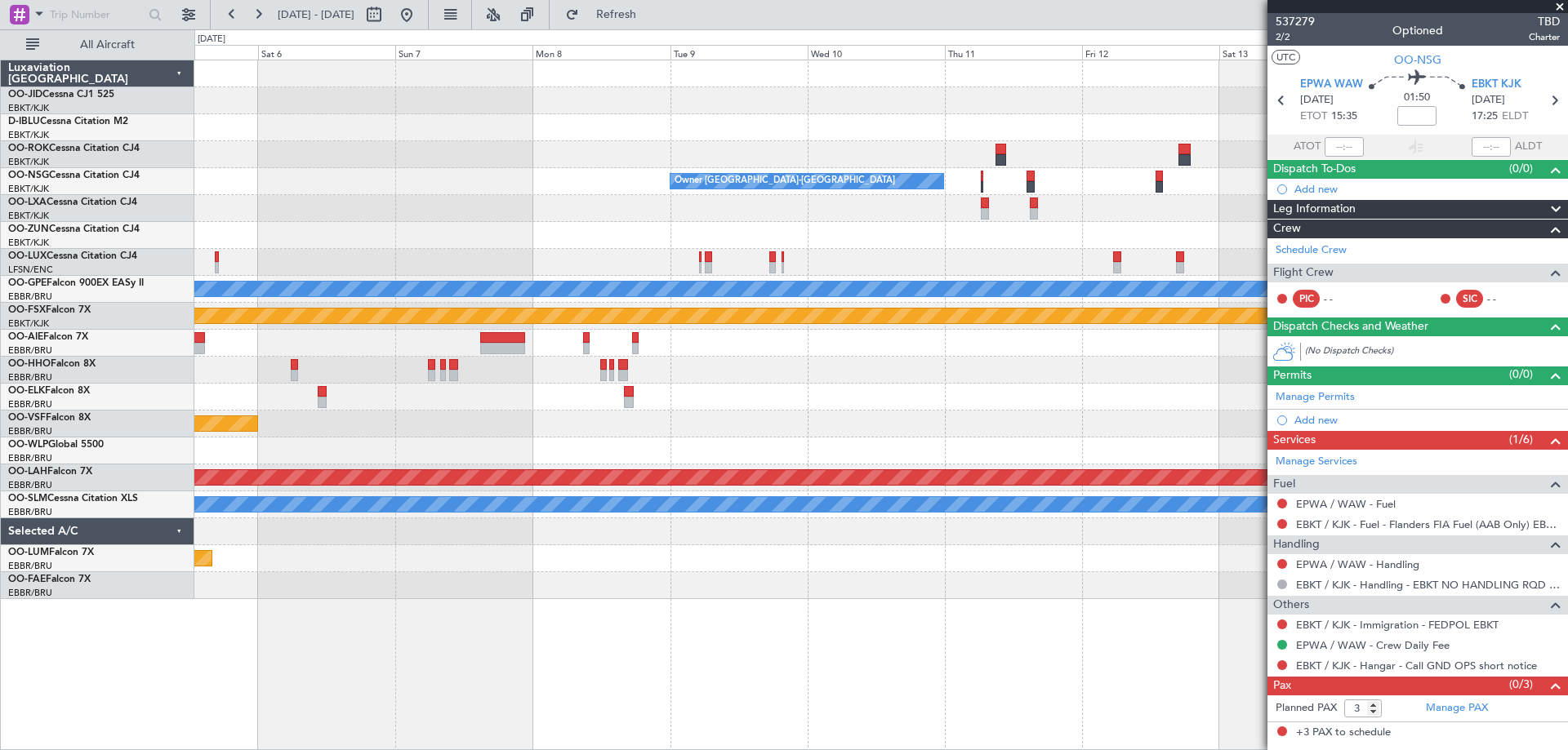
click at [324, 221] on div "Owner [GEOGRAPHIC_DATA]-[GEOGRAPHIC_DATA] Planned Maint [GEOGRAPHIC_DATA]-[GEOG…" at bounding box center [881, 330] width 1373 height 539
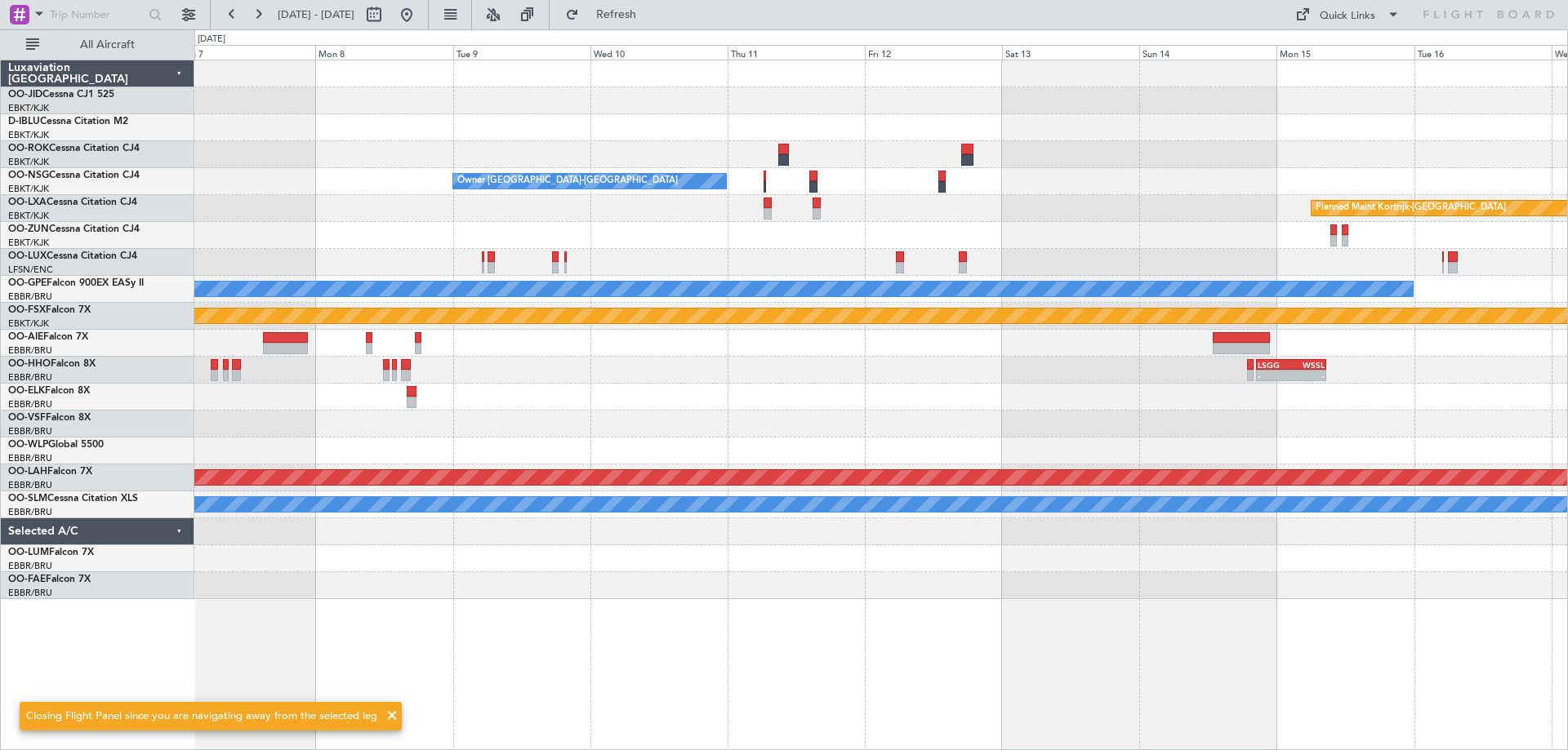
click at [516, 408] on div "Owner [GEOGRAPHIC_DATA]-[GEOGRAPHIC_DATA] Planned Maint [GEOGRAPHIC_DATA]-[GEOG…" at bounding box center [881, 330] width 1373 height 539
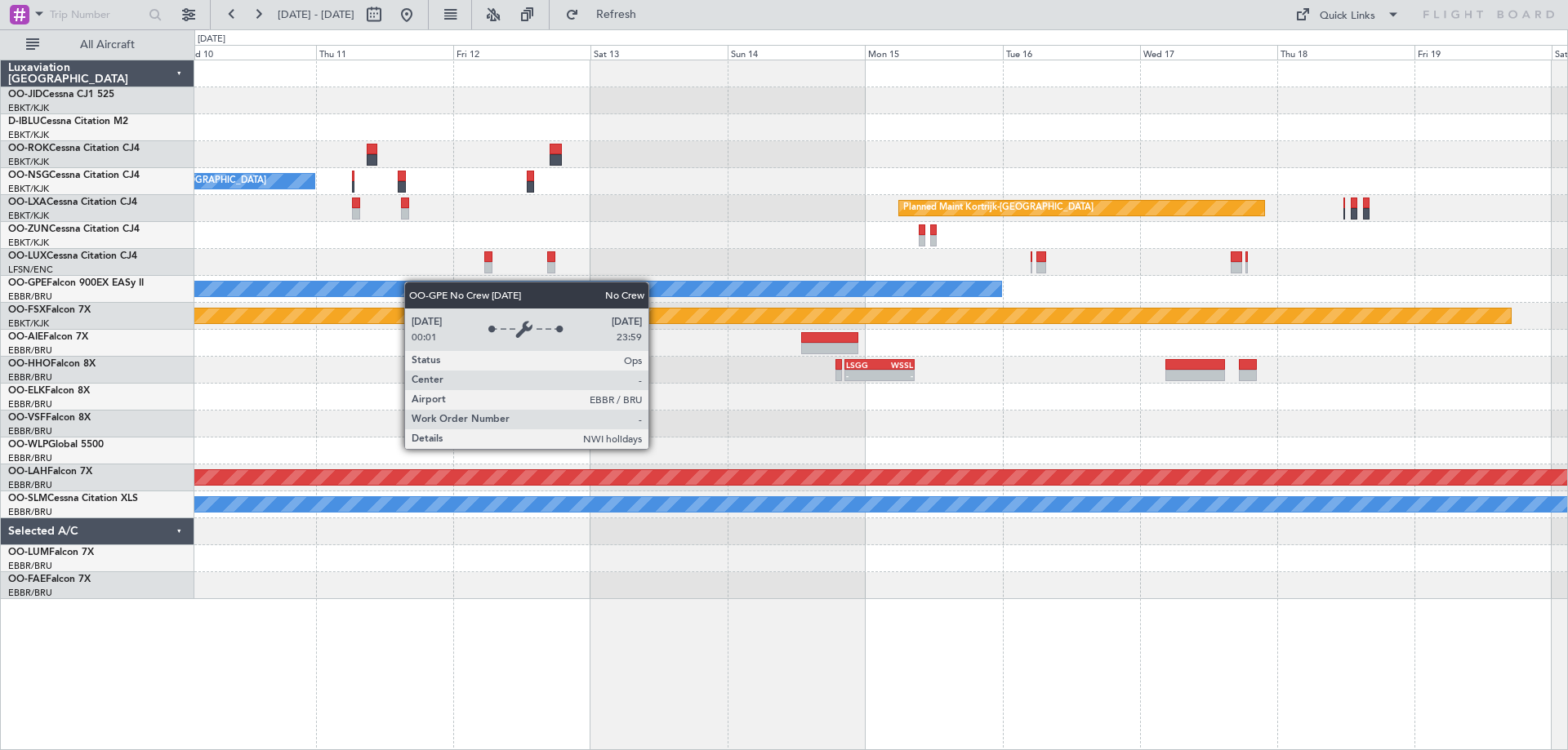
click at [403, 287] on div "Owner [GEOGRAPHIC_DATA]-[GEOGRAPHIC_DATA] Planned Maint [GEOGRAPHIC_DATA]-[GEOG…" at bounding box center [881, 330] width 1373 height 539
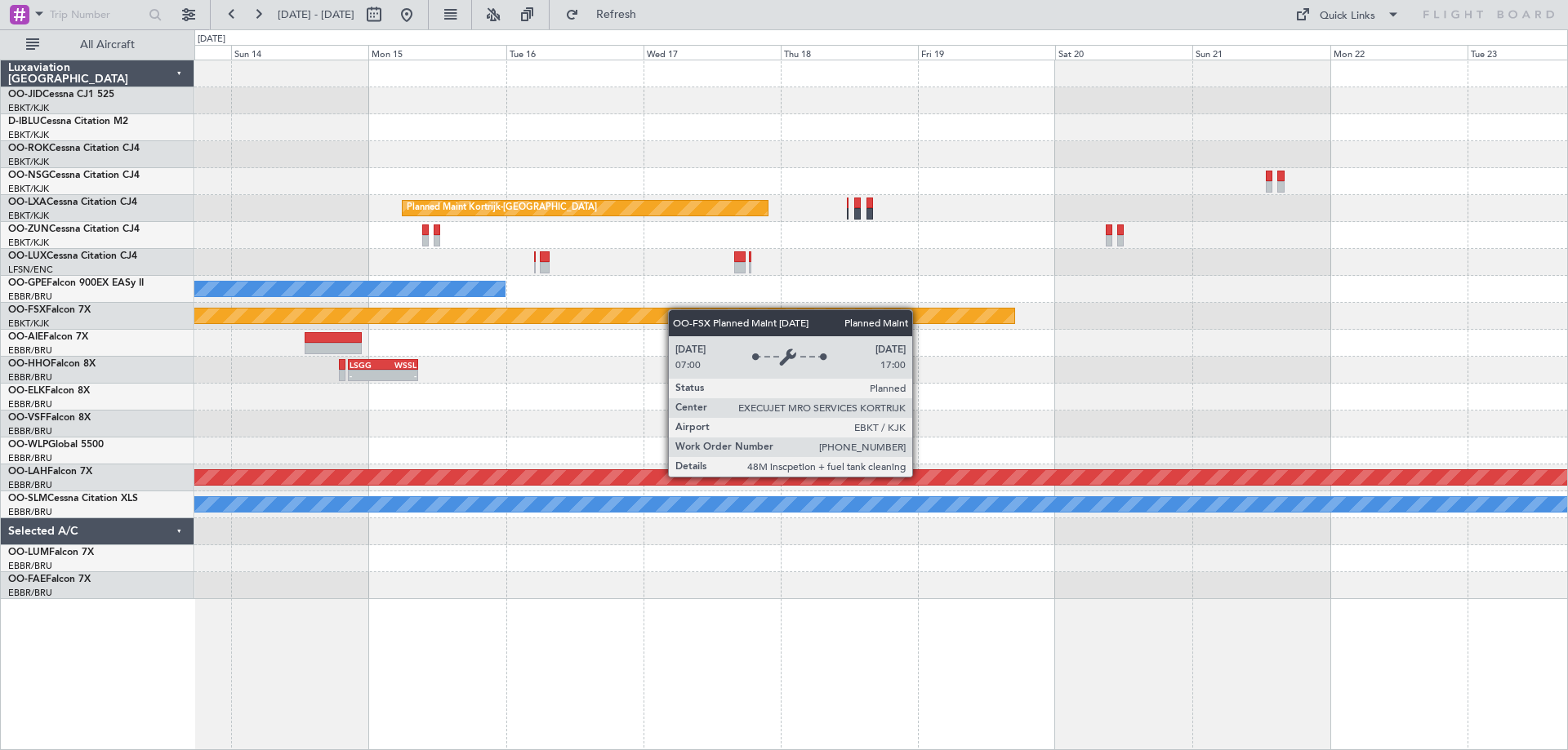
click at [644, 322] on div "Planned Maint Kortrijk-[GEOGRAPHIC_DATA] No Crew [GEOGRAPHIC_DATA] (Brussels Na…" at bounding box center [881, 330] width 1373 height 539
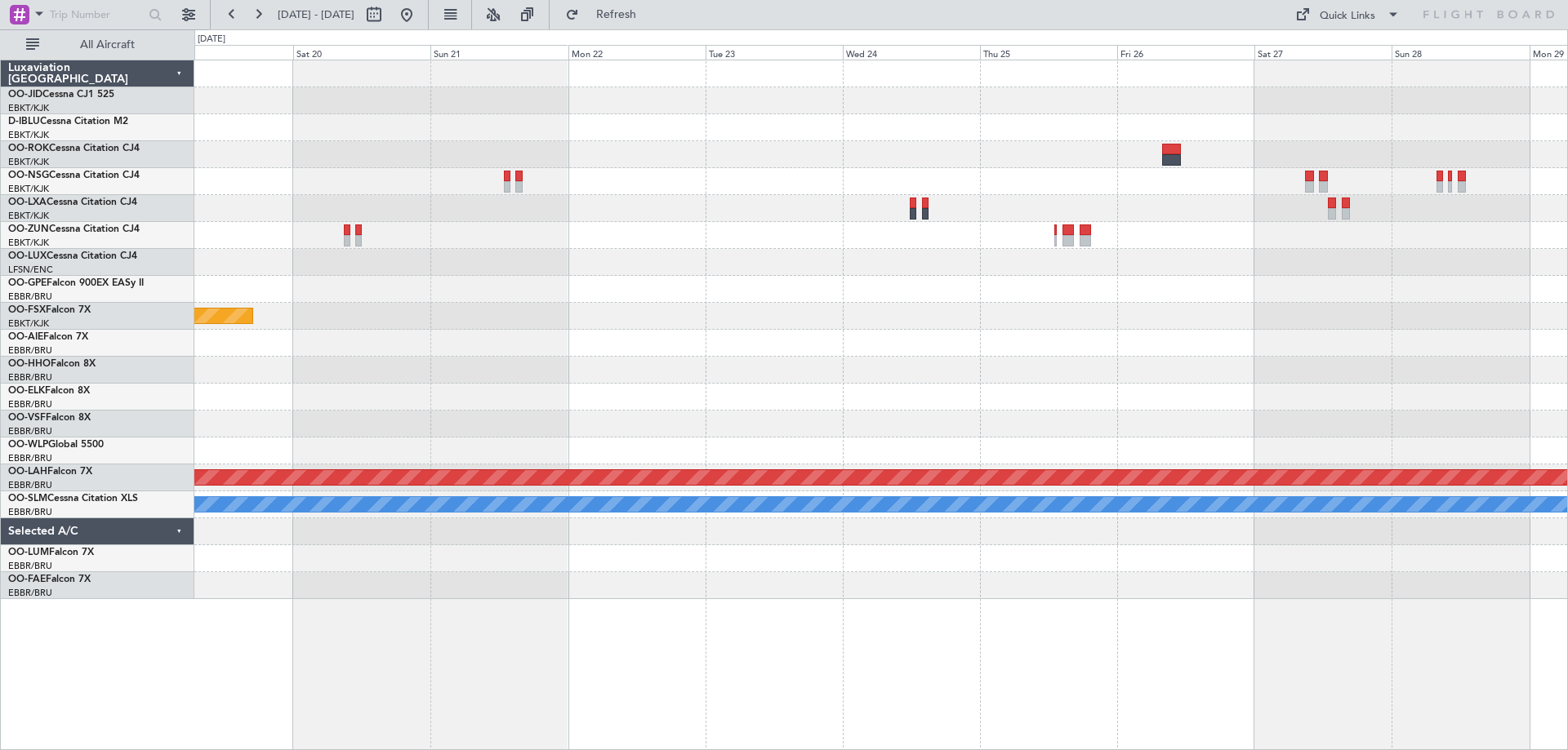
click at [231, 345] on div at bounding box center [881, 343] width 1373 height 27
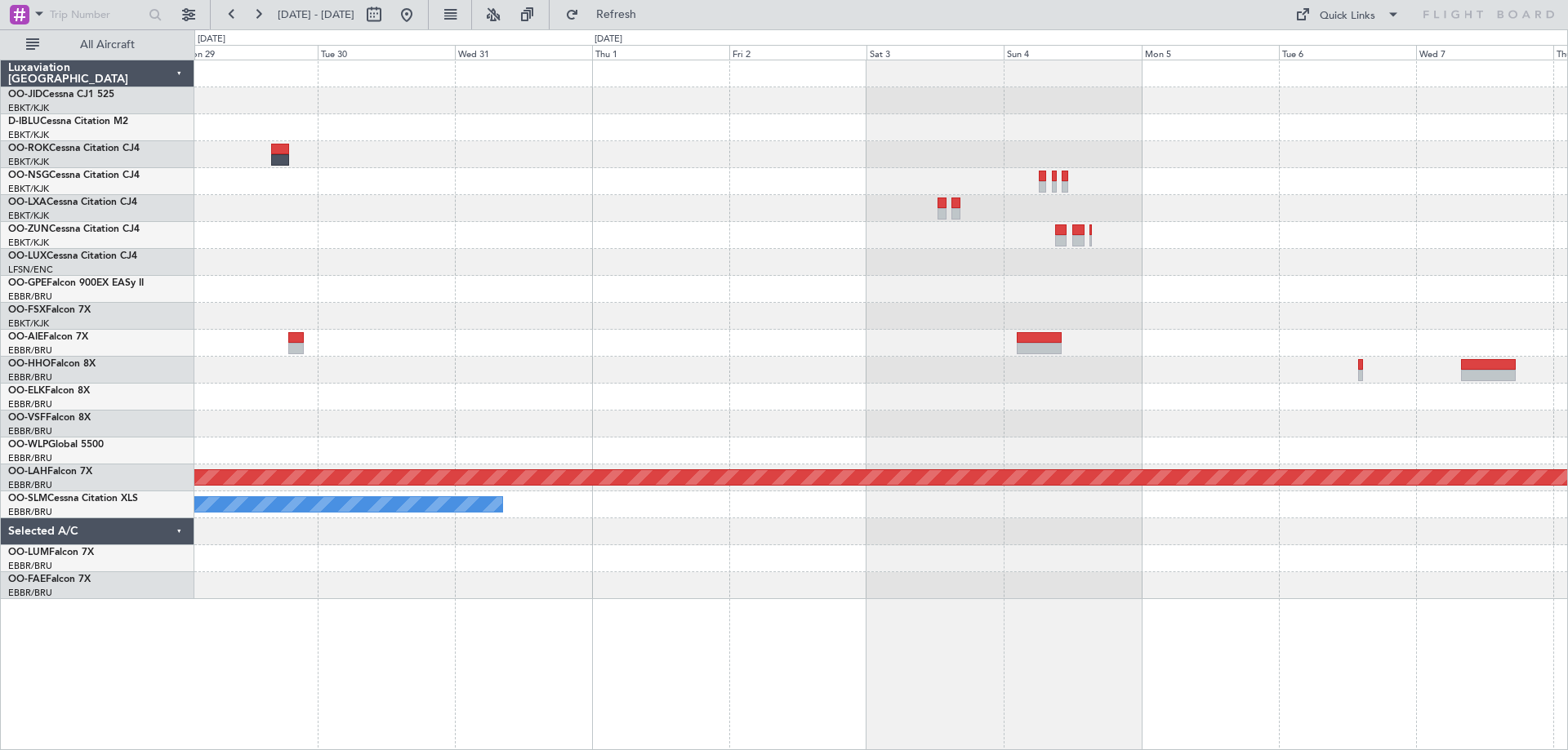
click at [341, 388] on div "Planned Maint [PERSON_NAME]-[GEOGRAPHIC_DATA][PERSON_NAME] ([GEOGRAPHIC_DATA][P…" at bounding box center [881, 330] width 1373 height 539
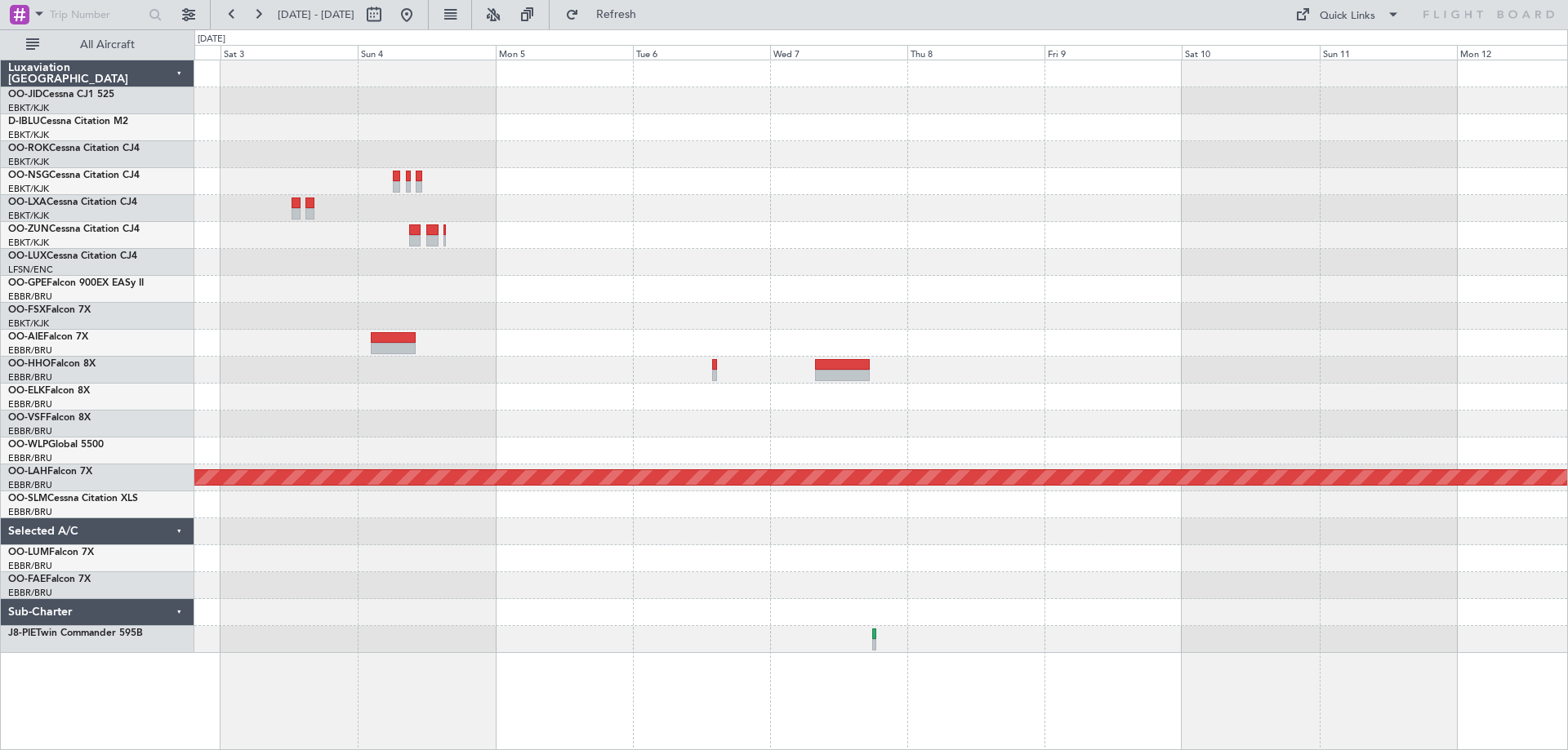
click at [622, 206] on div "Planned Maint [PERSON_NAME]-[GEOGRAPHIC_DATA][PERSON_NAME] ([GEOGRAPHIC_DATA][P…" at bounding box center [881, 357] width 1373 height 593
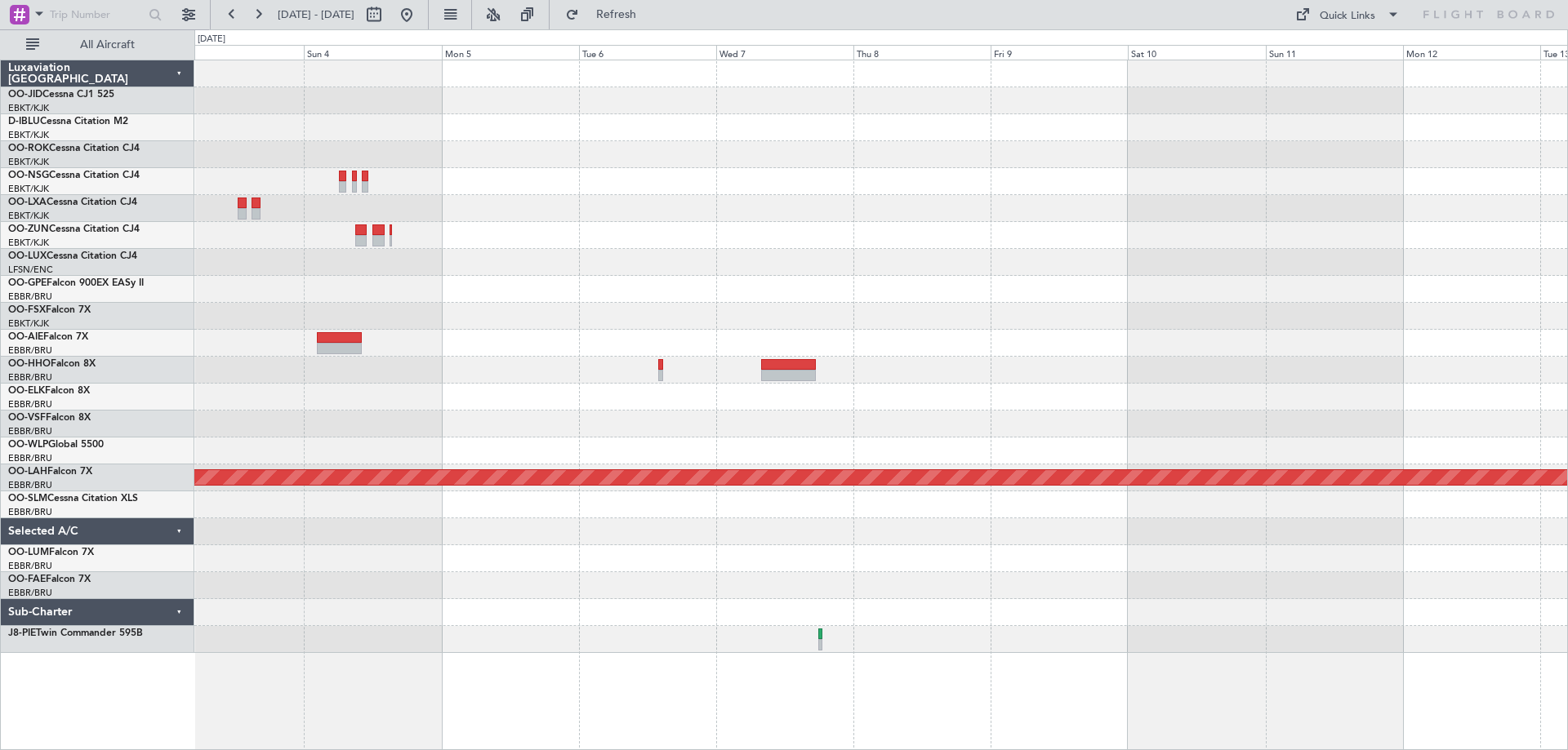
click at [400, 245] on div at bounding box center [881, 235] width 1373 height 27
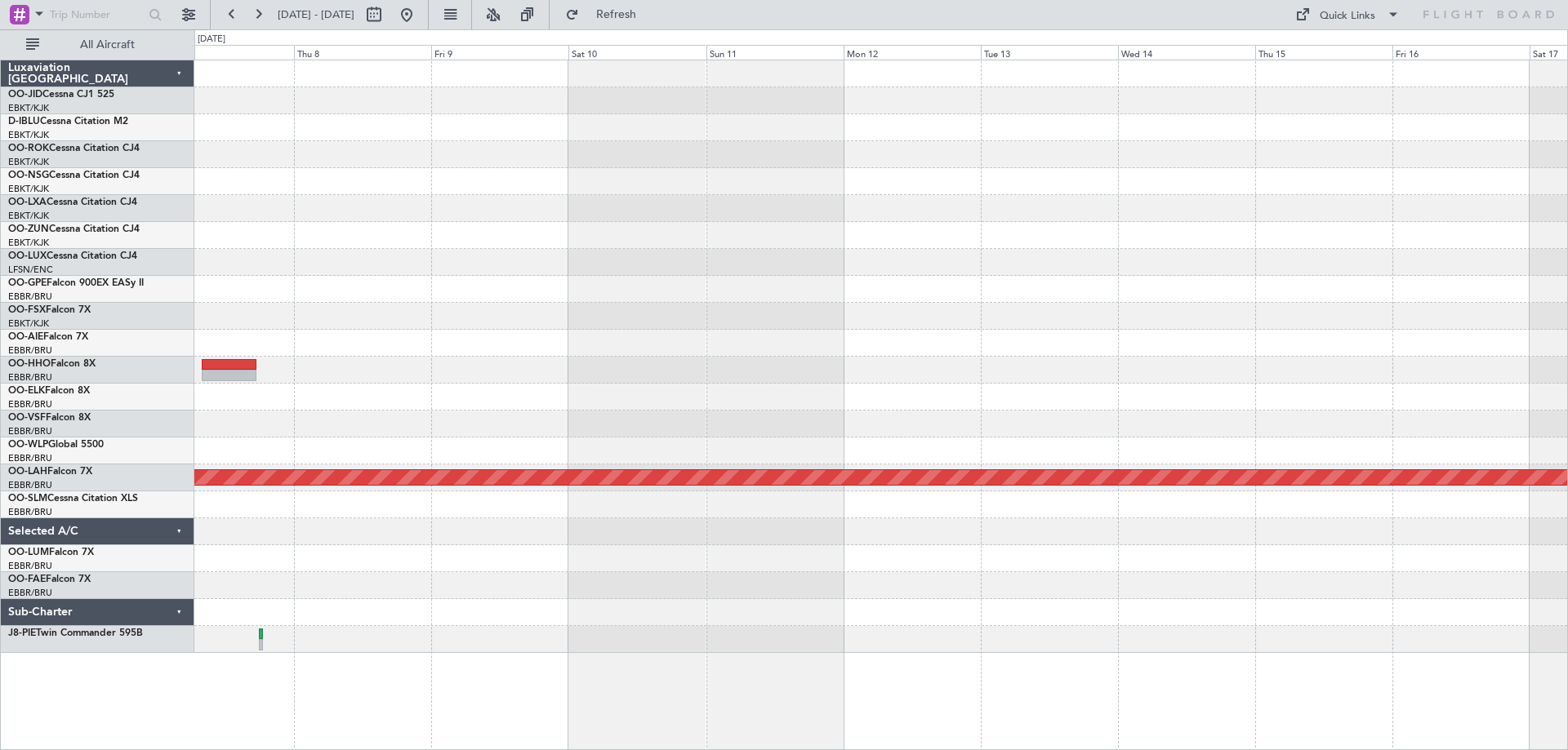
click at [434, 184] on div "Owner [GEOGRAPHIC_DATA]-[GEOGRAPHIC_DATA] Planned [GEOGRAPHIC_DATA][PERSON_NAME…" at bounding box center [881, 357] width 1373 height 593
click at [434, 184] on div "Owner [GEOGRAPHIC_DATA]-[GEOGRAPHIC_DATA]" at bounding box center [881, 181] width 1373 height 27
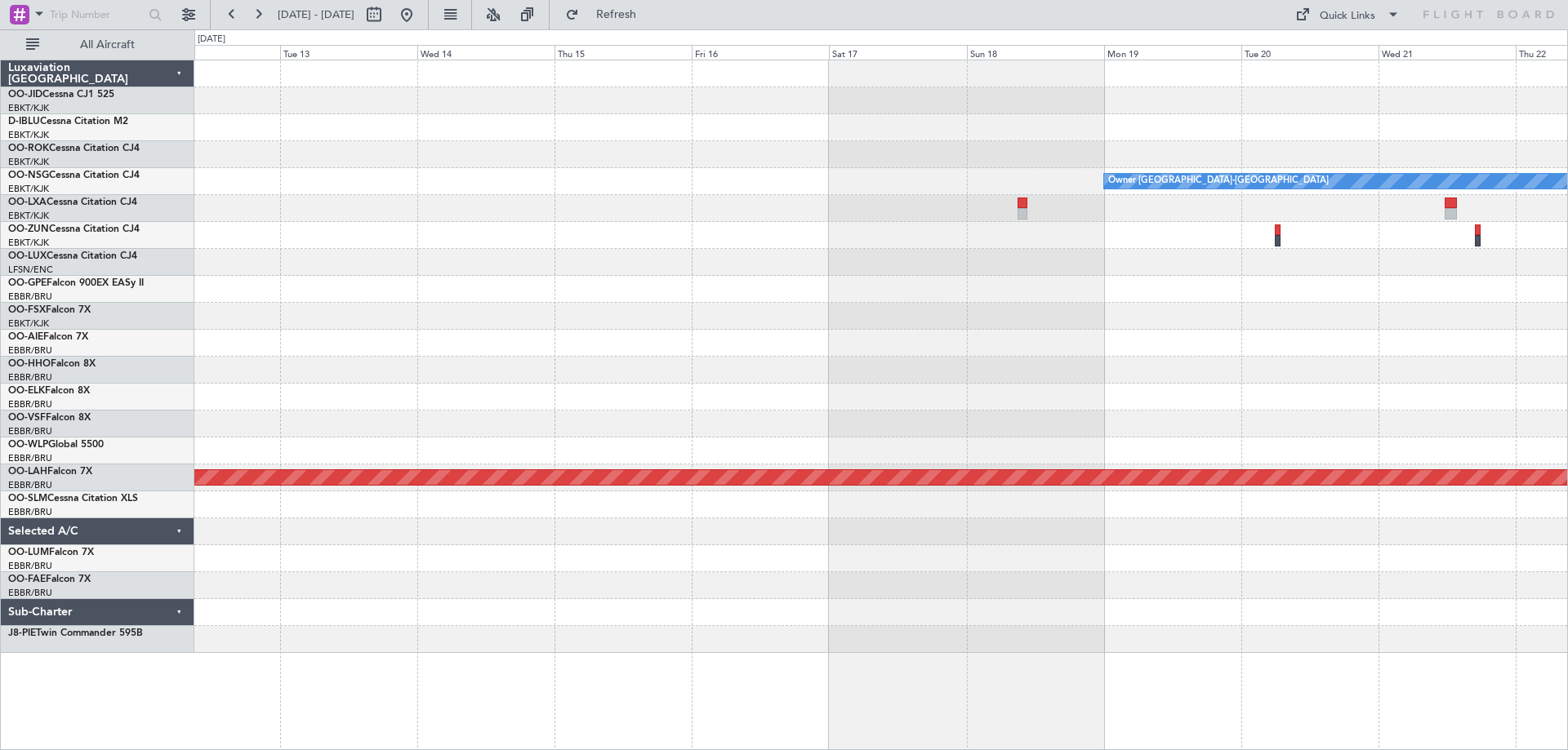
click at [379, 279] on div "Owner [GEOGRAPHIC_DATA]-[GEOGRAPHIC_DATA] Planned [GEOGRAPHIC_DATA][PERSON_NAME…" at bounding box center [881, 357] width 1373 height 593
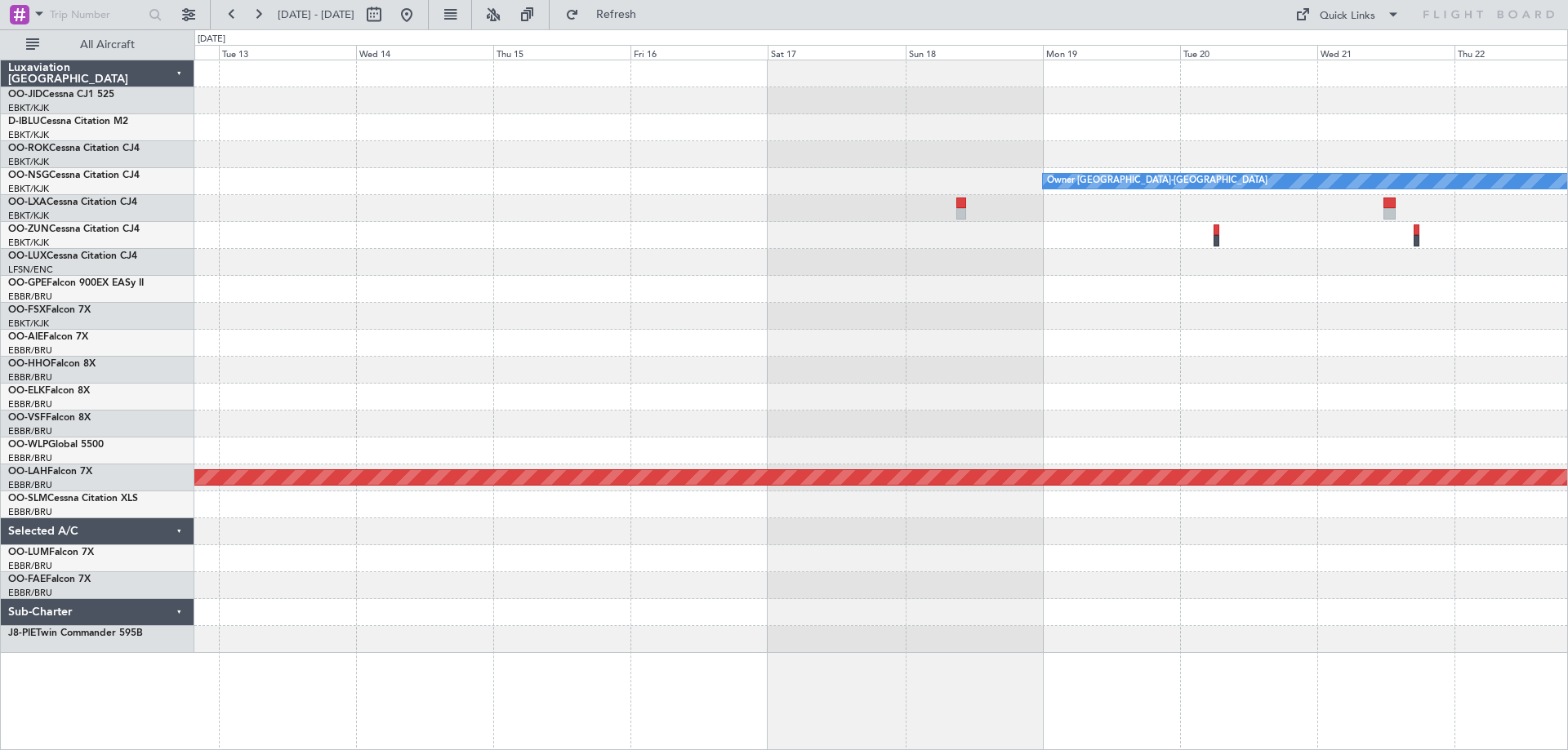
click at [411, 342] on div "Owner [GEOGRAPHIC_DATA]-[GEOGRAPHIC_DATA] Planned [GEOGRAPHIC_DATA][PERSON_NAME…" at bounding box center [881, 357] width 1373 height 593
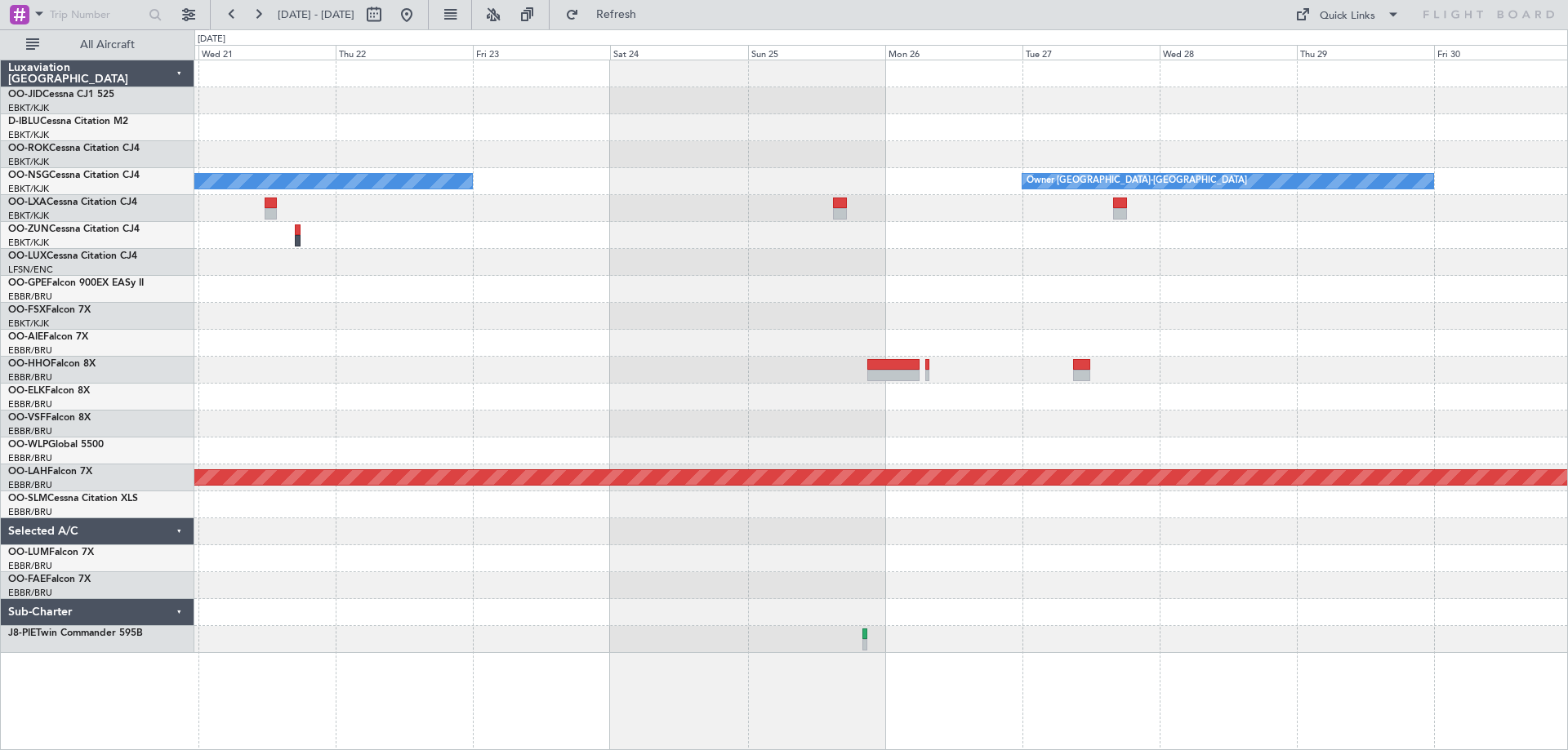
click at [766, 346] on div "Owner [GEOGRAPHIC_DATA]-[GEOGRAPHIC_DATA] Owner [GEOGRAPHIC_DATA]-[GEOGRAPHIC_D…" at bounding box center [881, 357] width 1373 height 593
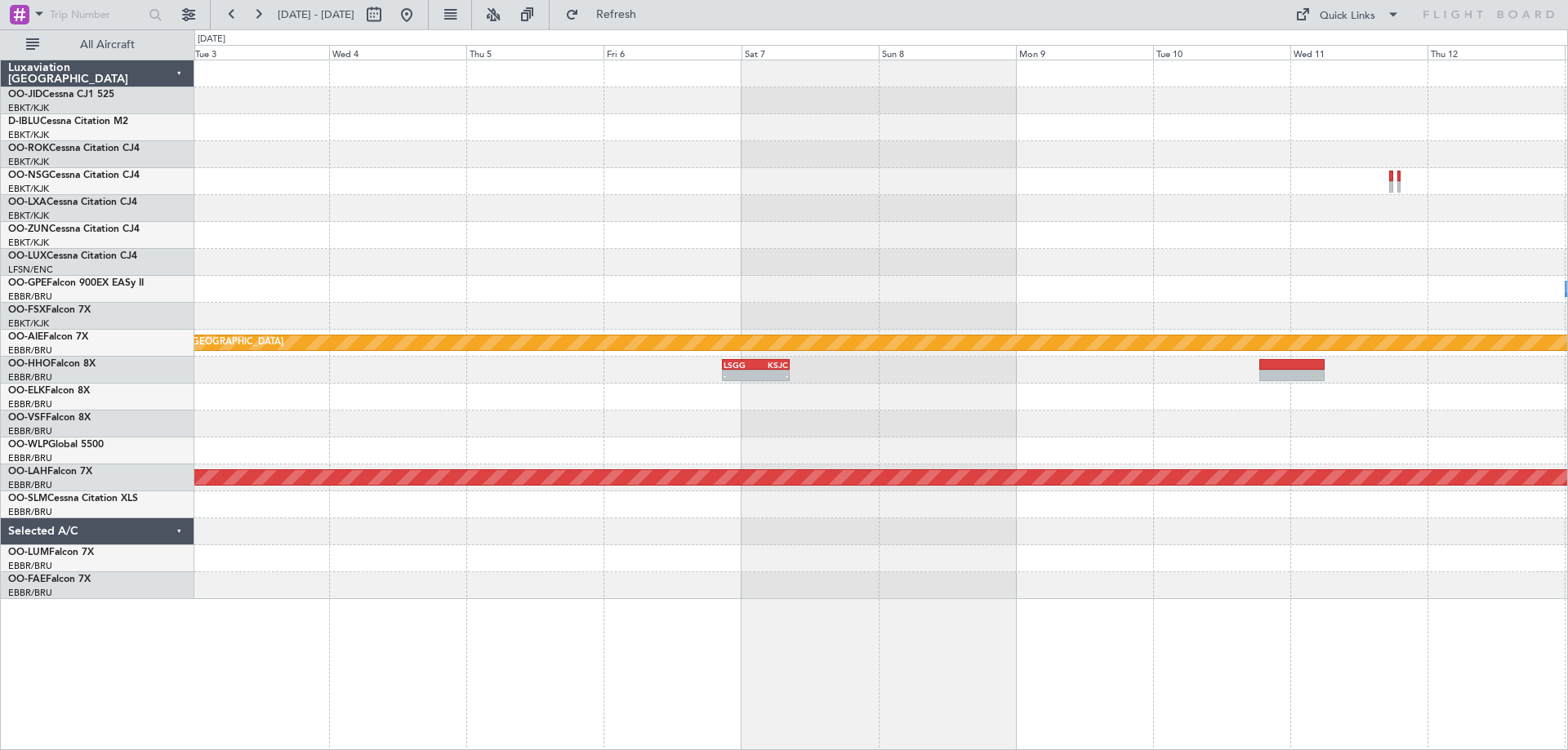
click at [424, 324] on div "No Crew [GEOGRAPHIC_DATA] ([GEOGRAPHIC_DATA] National) No Crew [GEOGRAPHIC_DATA…" at bounding box center [881, 330] width 1373 height 539
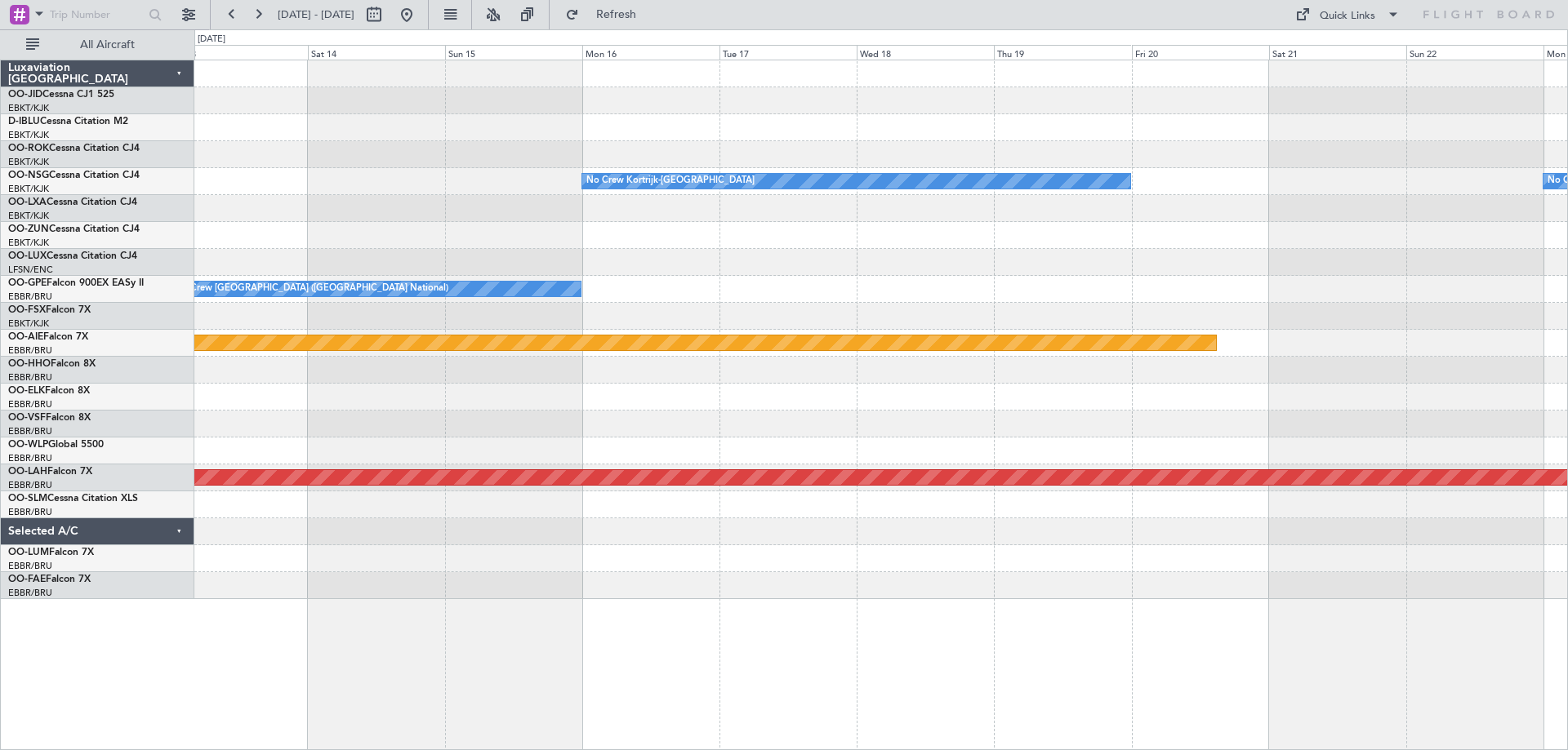
click at [274, 308] on div "No Crew Kortrijk-[GEOGRAPHIC_DATA] No Crew Kortrijk-[GEOGRAPHIC_DATA] No Crew […" at bounding box center [881, 330] width 1373 height 539
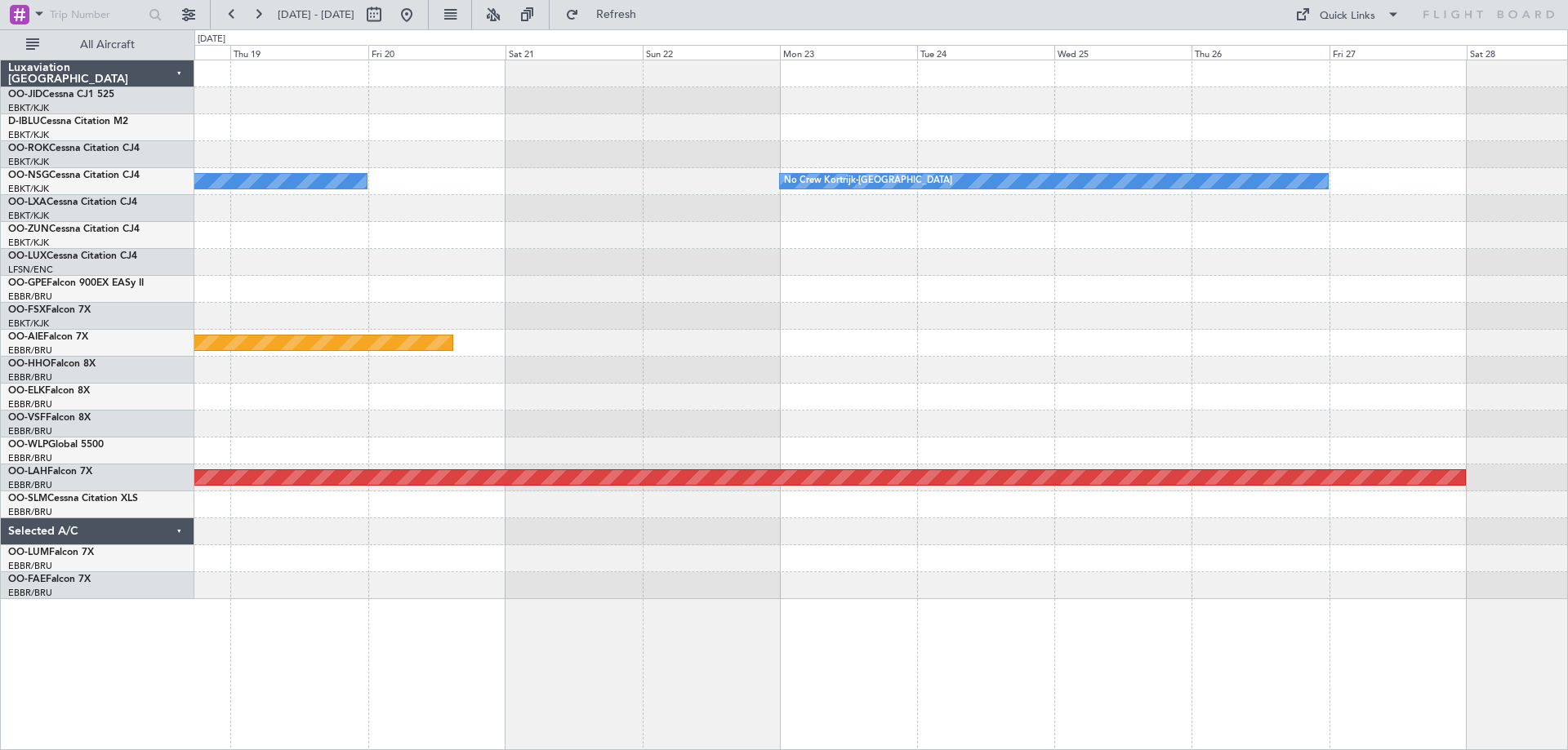
click at [421, 315] on div "No Crew Kortrijk-[GEOGRAPHIC_DATA] No Crew Kortrijk-[GEOGRAPHIC_DATA] Planned M…" at bounding box center [881, 330] width 1373 height 539
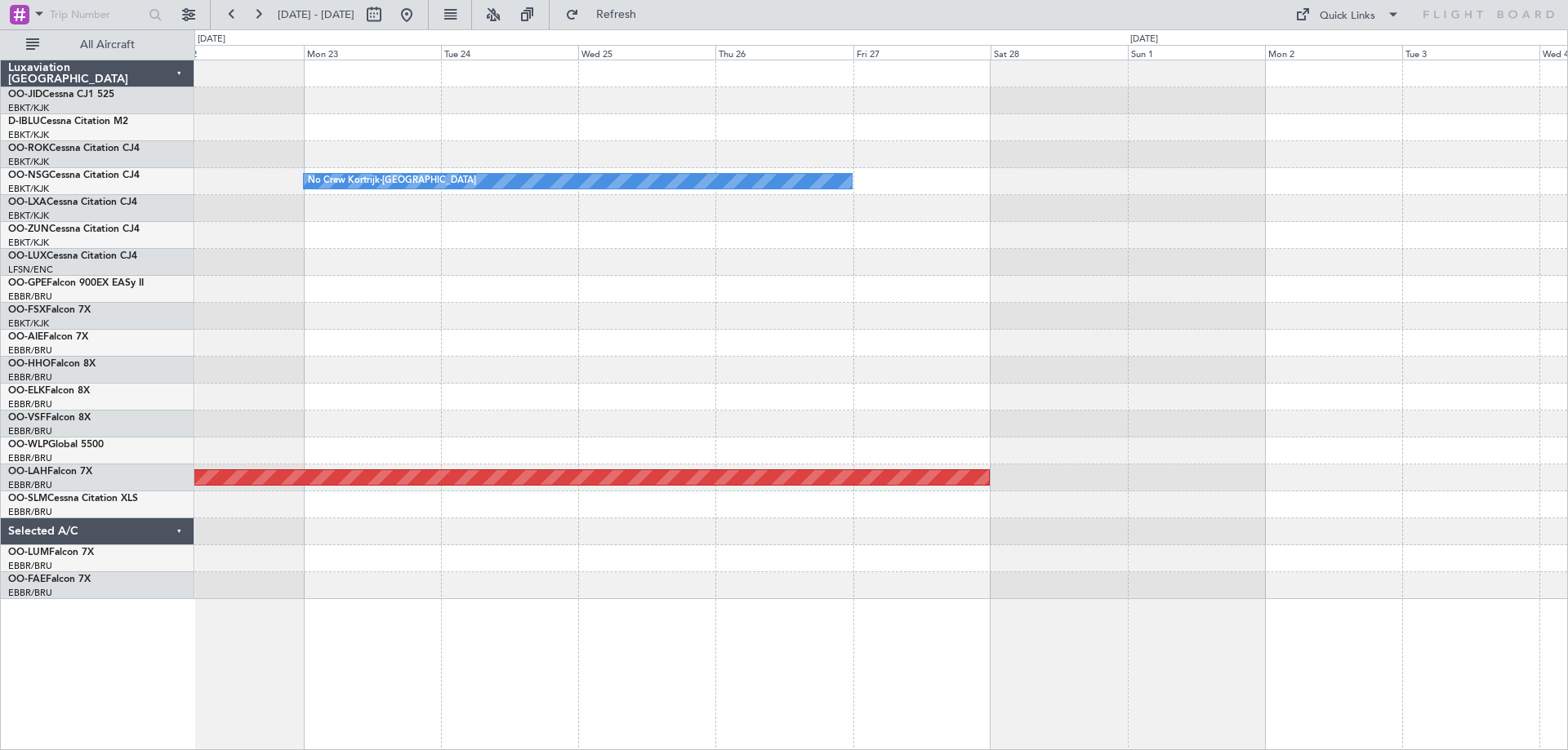
click at [189, 390] on div "No Crew Kortrijk-[GEOGRAPHIC_DATA] No Crew Kortrijk-[GEOGRAPHIC_DATA] Planned M…" at bounding box center [784, 390] width 1568 height 721
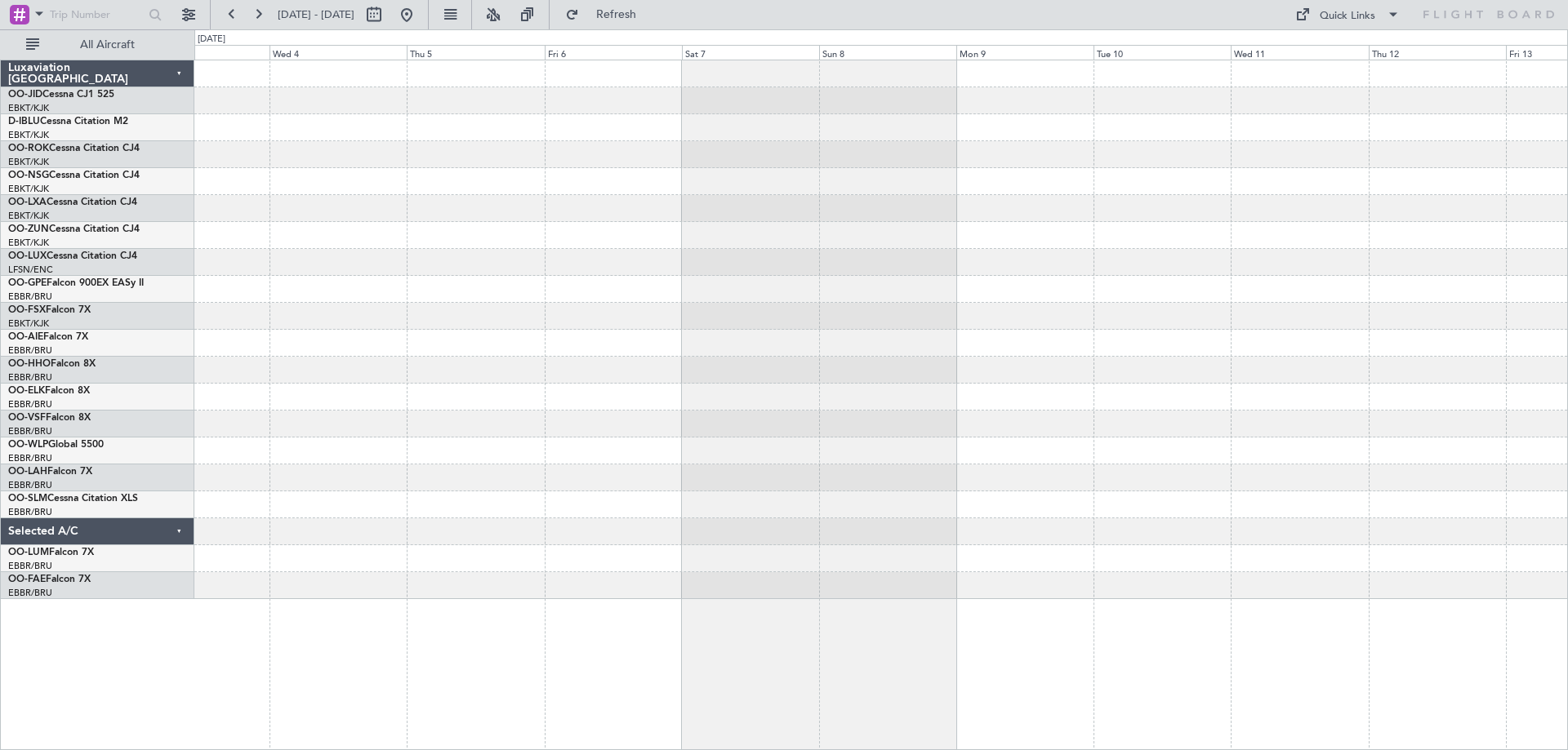
click at [359, 327] on div at bounding box center [881, 330] width 1373 height 539
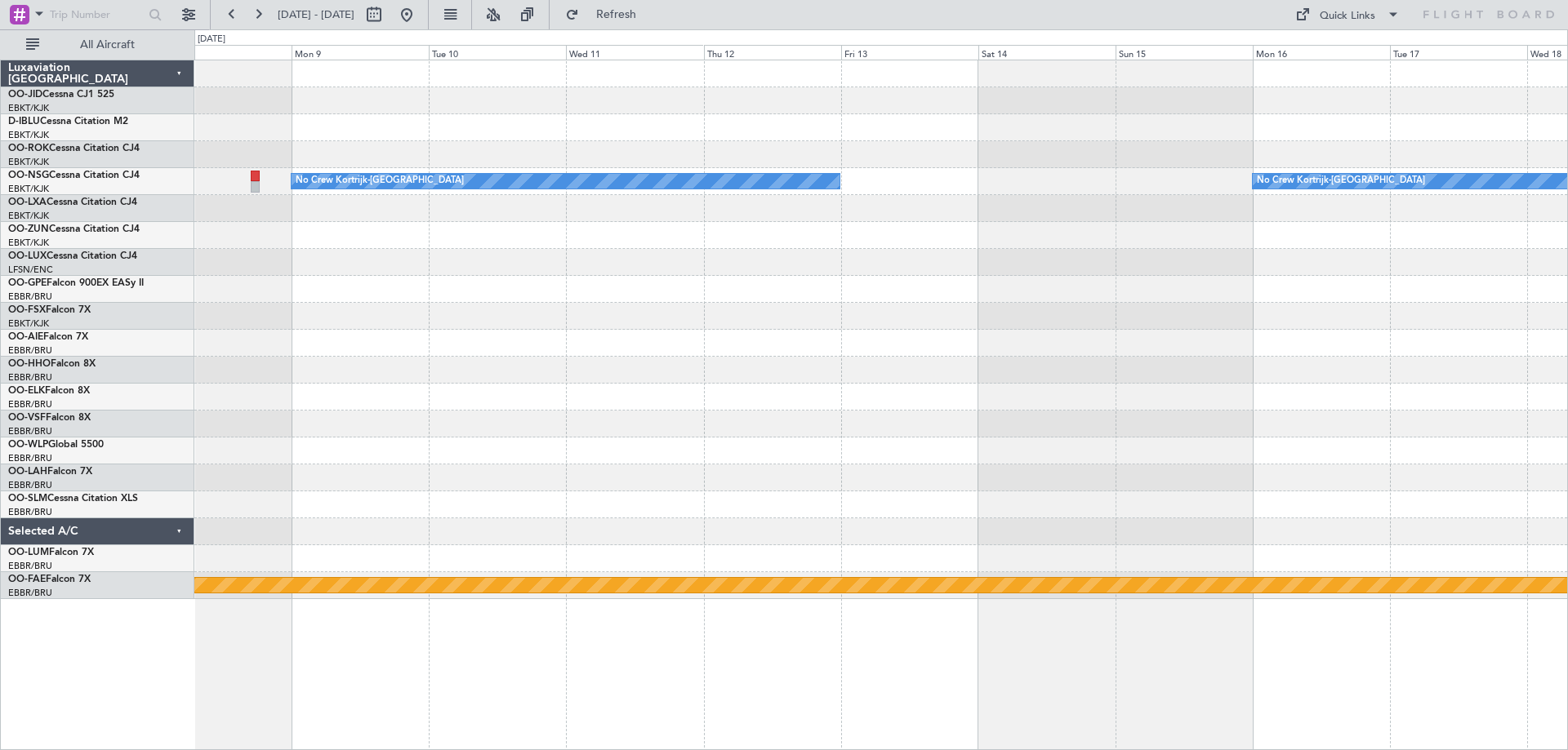
click at [52, 384] on div "No Crew Kortrijk-[GEOGRAPHIC_DATA] No Crew Kortrijk-[GEOGRAPHIC_DATA] Planned M…" at bounding box center [784, 390] width 1568 height 721
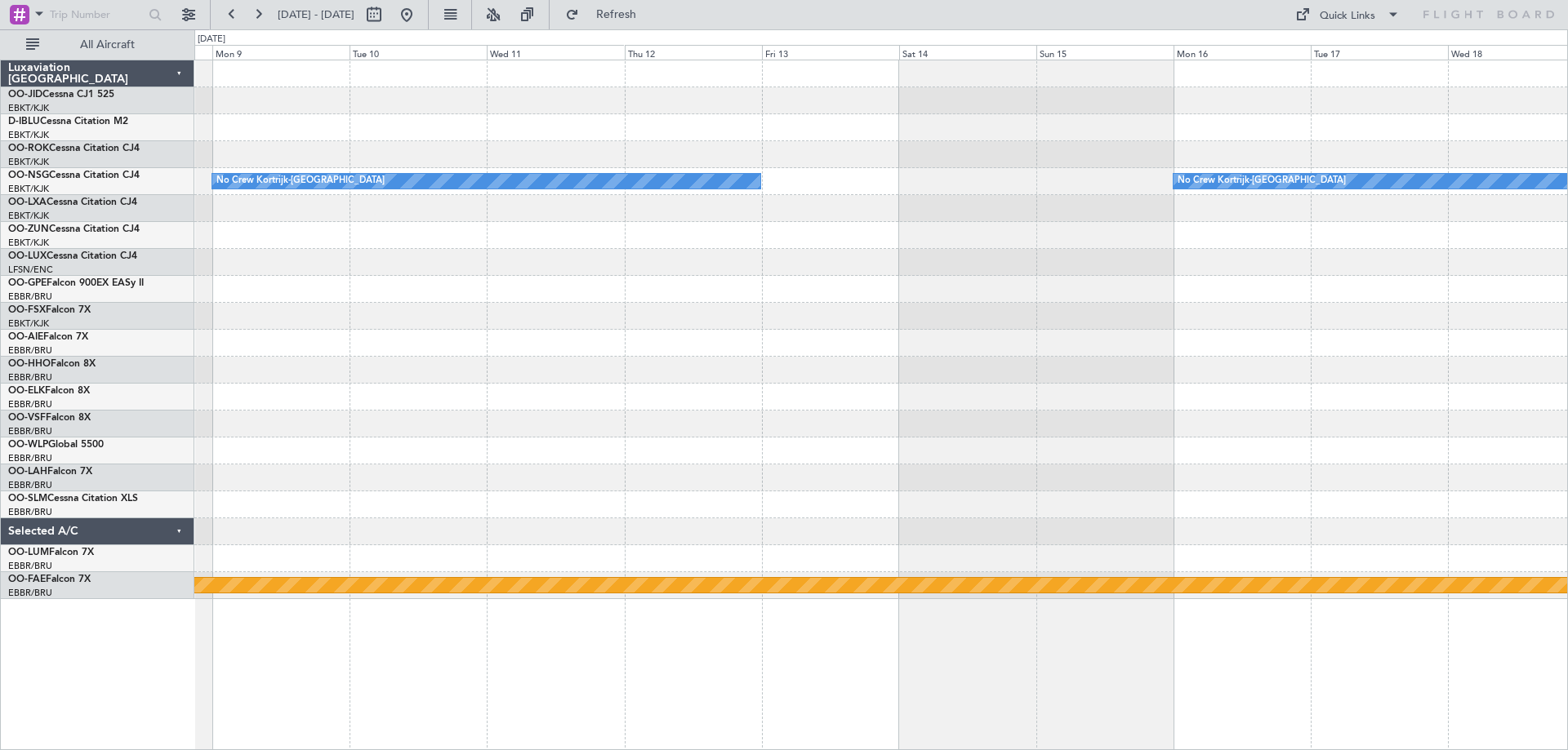
click at [8, 379] on div "No Crew Kortrijk-[GEOGRAPHIC_DATA] No Crew Kortrijk-[GEOGRAPHIC_DATA] Planned M…" at bounding box center [784, 390] width 1568 height 721
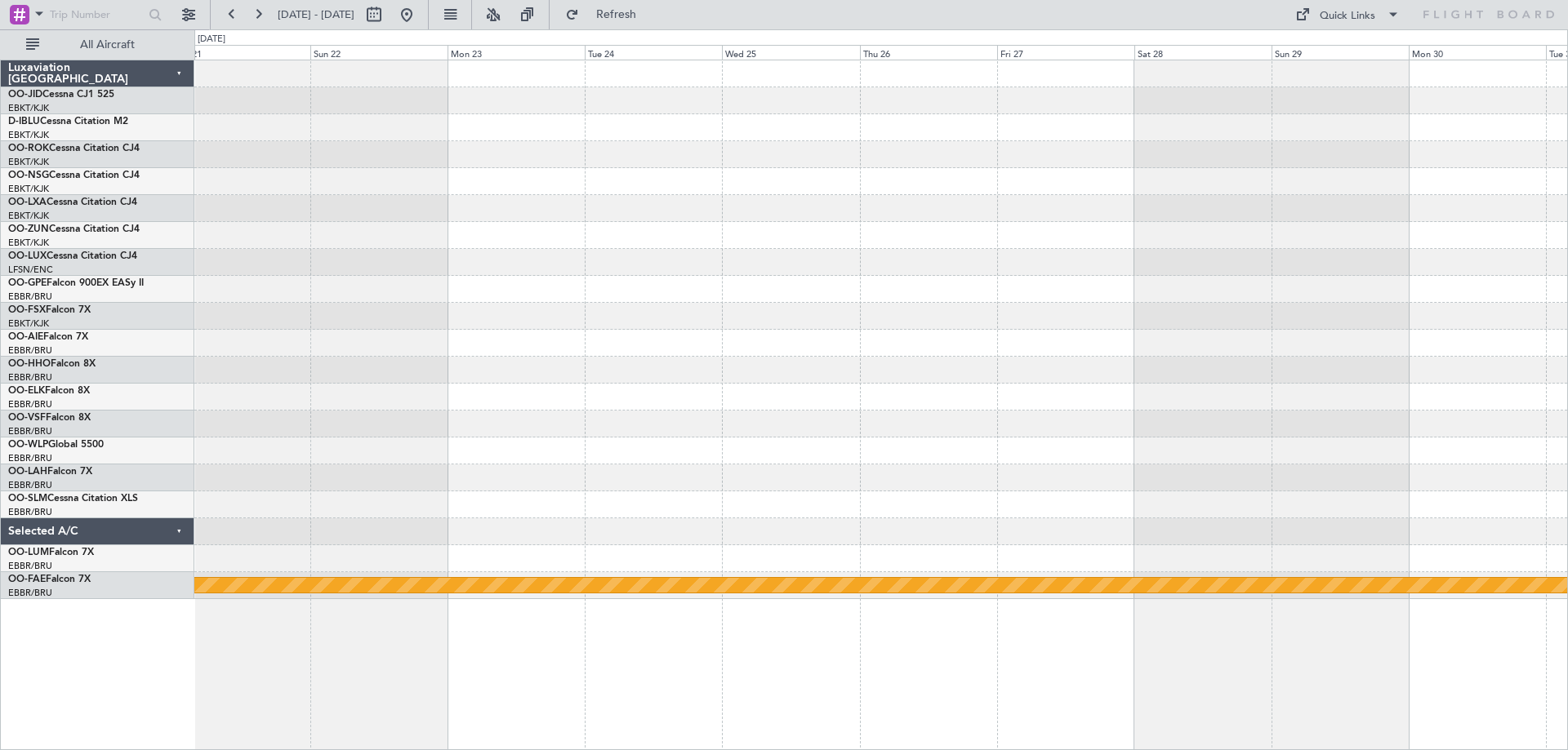
click at [23, 327] on div "No Crew Kortrijk-[GEOGRAPHIC_DATA] Planned Maint Geneva ([GEOGRAPHIC_DATA]) Lux…" at bounding box center [784, 390] width 1568 height 721
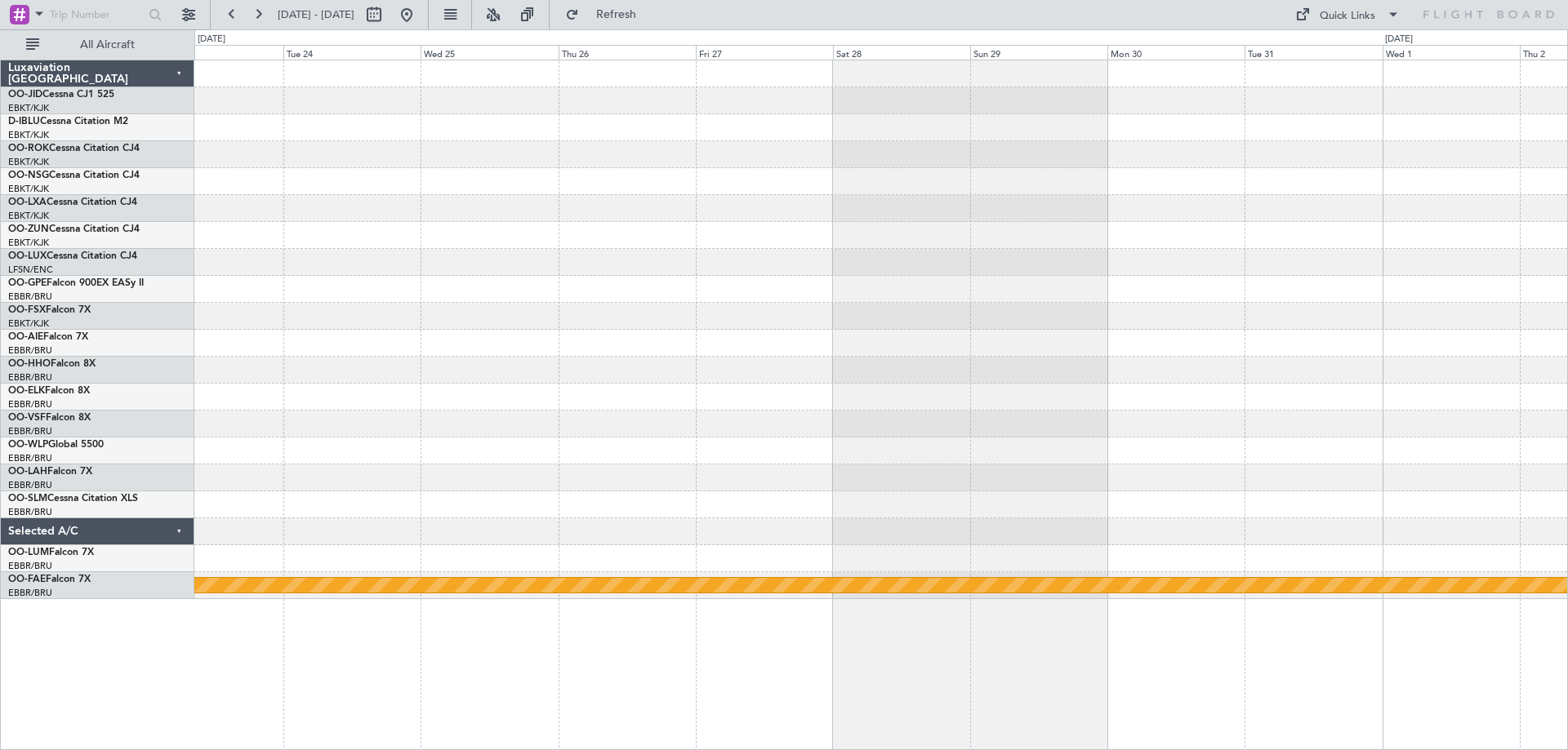
click at [94, 296] on div "Planned Maint Geneva (Cointrin) Luxaviation [GEOGRAPHIC_DATA] OO-JID Cessna CJ1…" at bounding box center [784, 390] width 1568 height 721
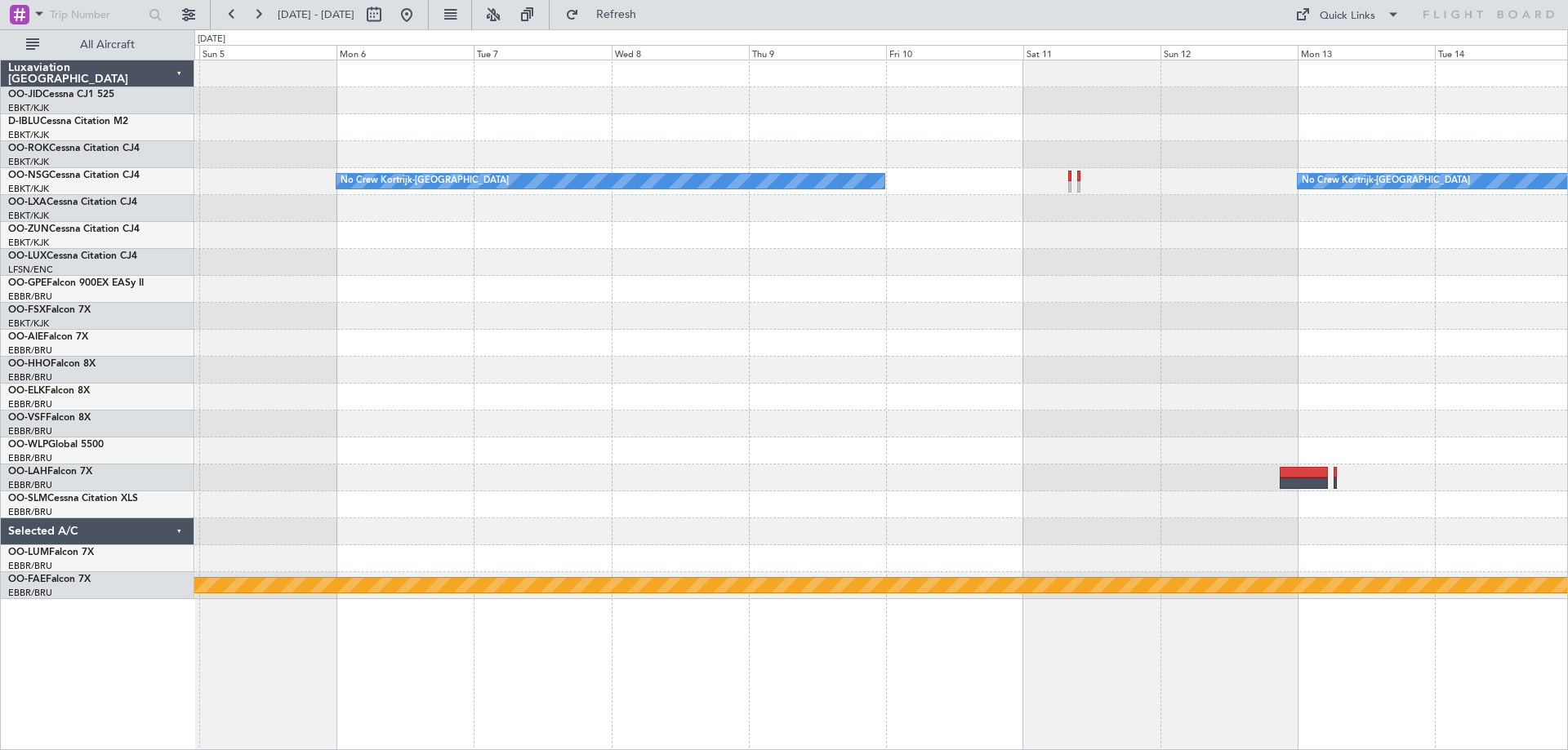
click at [385, 363] on div "No Crew Kortrijk-[GEOGRAPHIC_DATA] No Crew Kortrijk-[GEOGRAPHIC_DATA] Planned M…" at bounding box center [881, 330] width 1373 height 539
click at [385, 363] on div at bounding box center [881, 369] width 1373 height 27
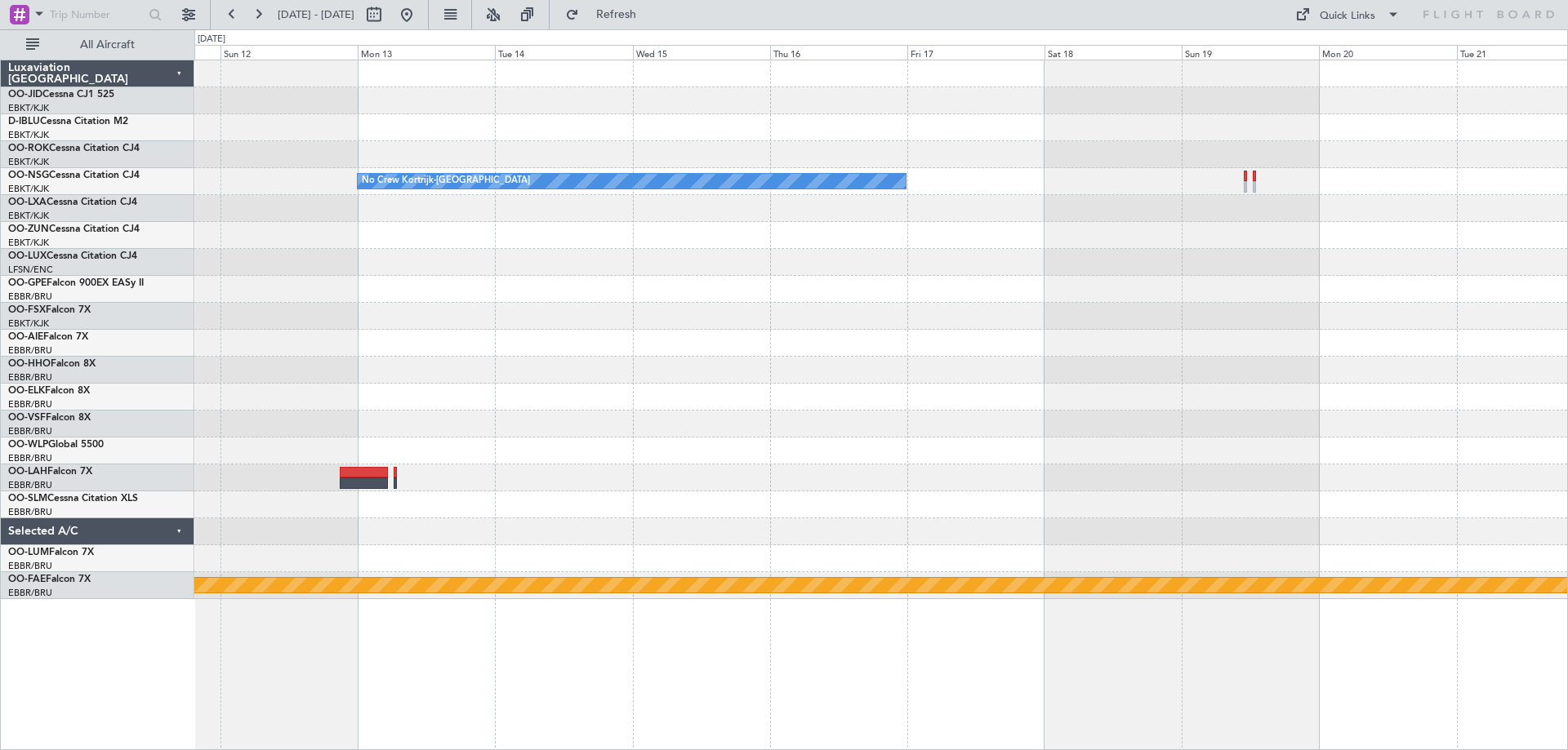
click at [400, 455] on div at bounding box center [881, 451] width 1373 height 27
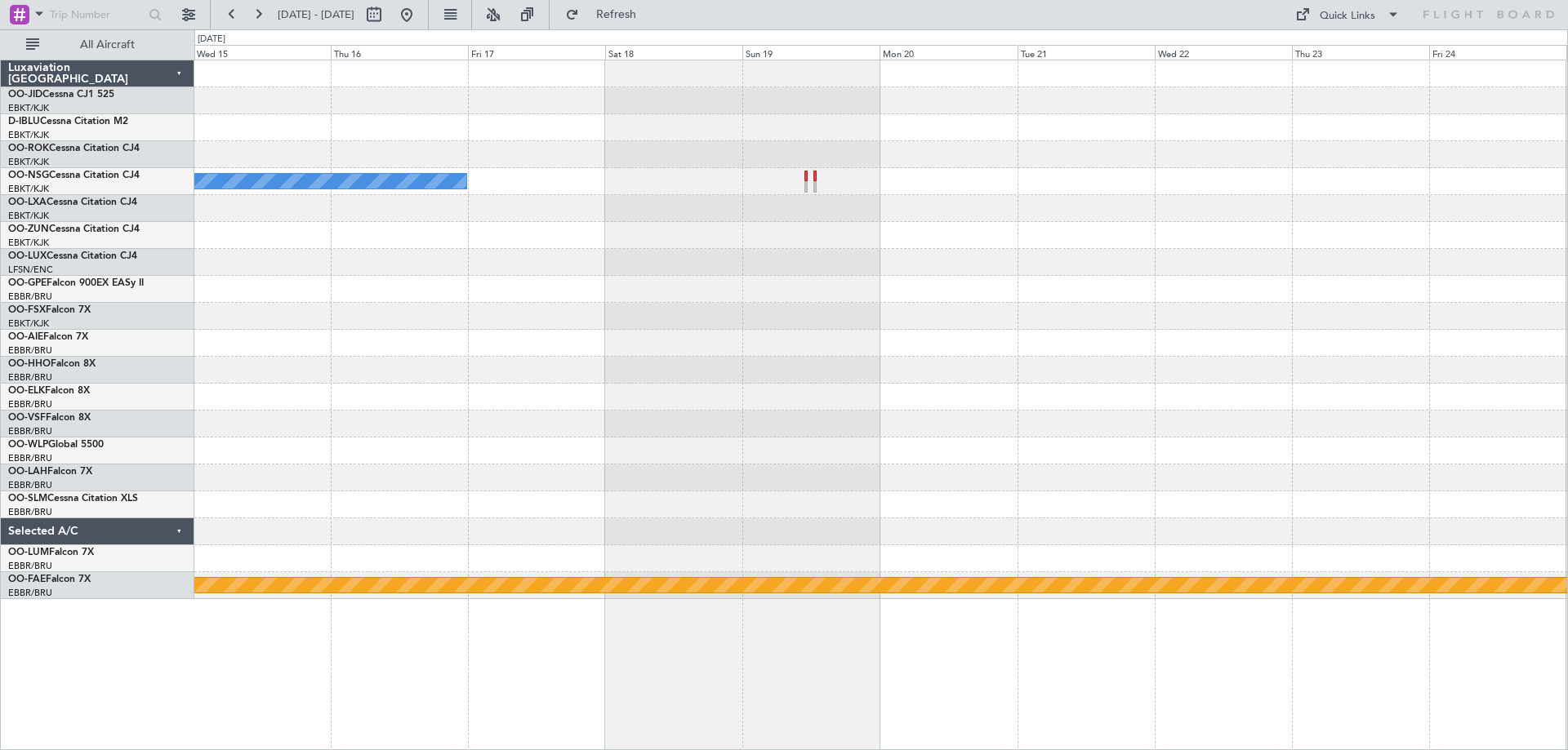
click at [620, 248] on div at bounding box center [881, 235] width 1373 height 27
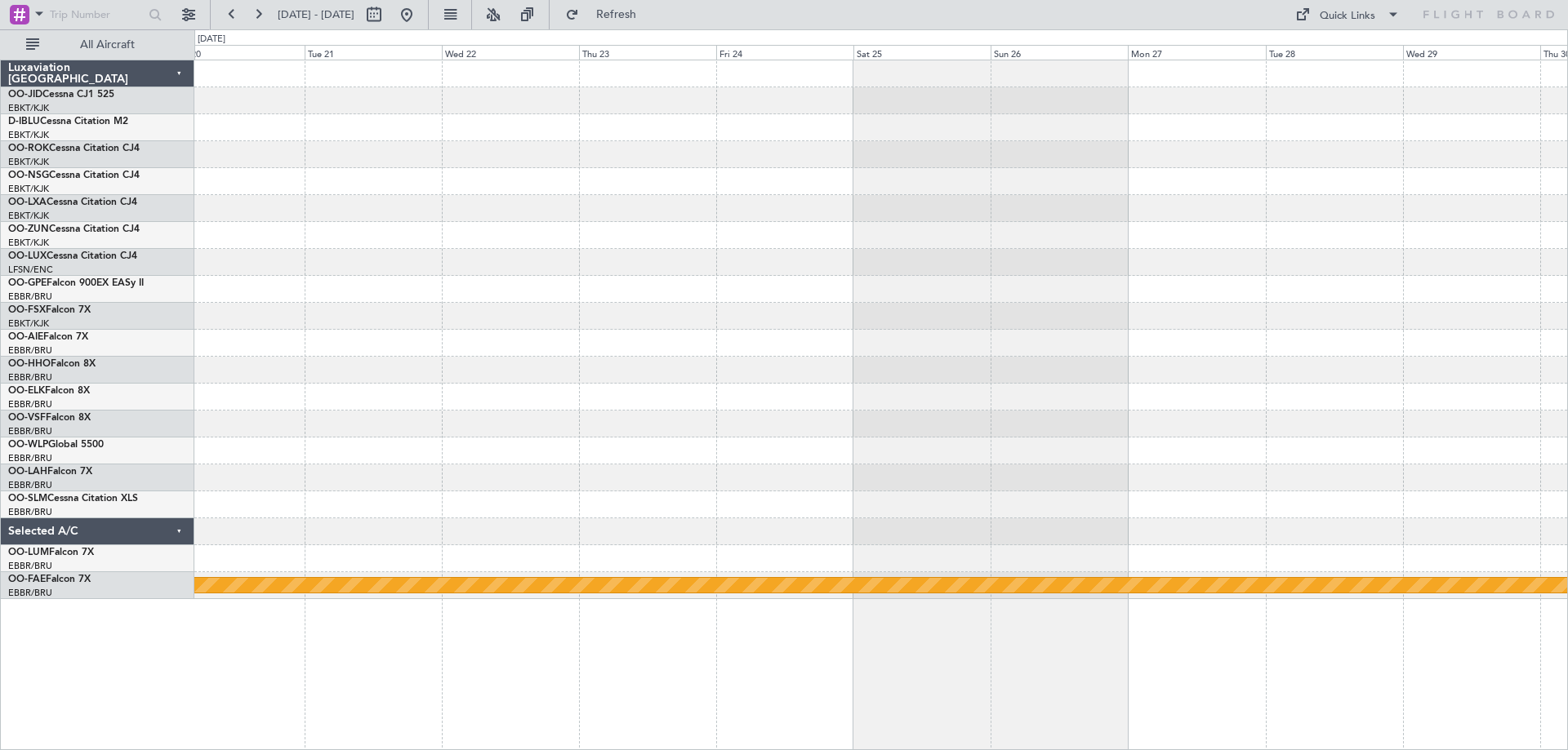
click at [557, 288] on div "Planned Maint Geneva (Cointrin)" at bounding box center [881, 330] width 1373 height 539
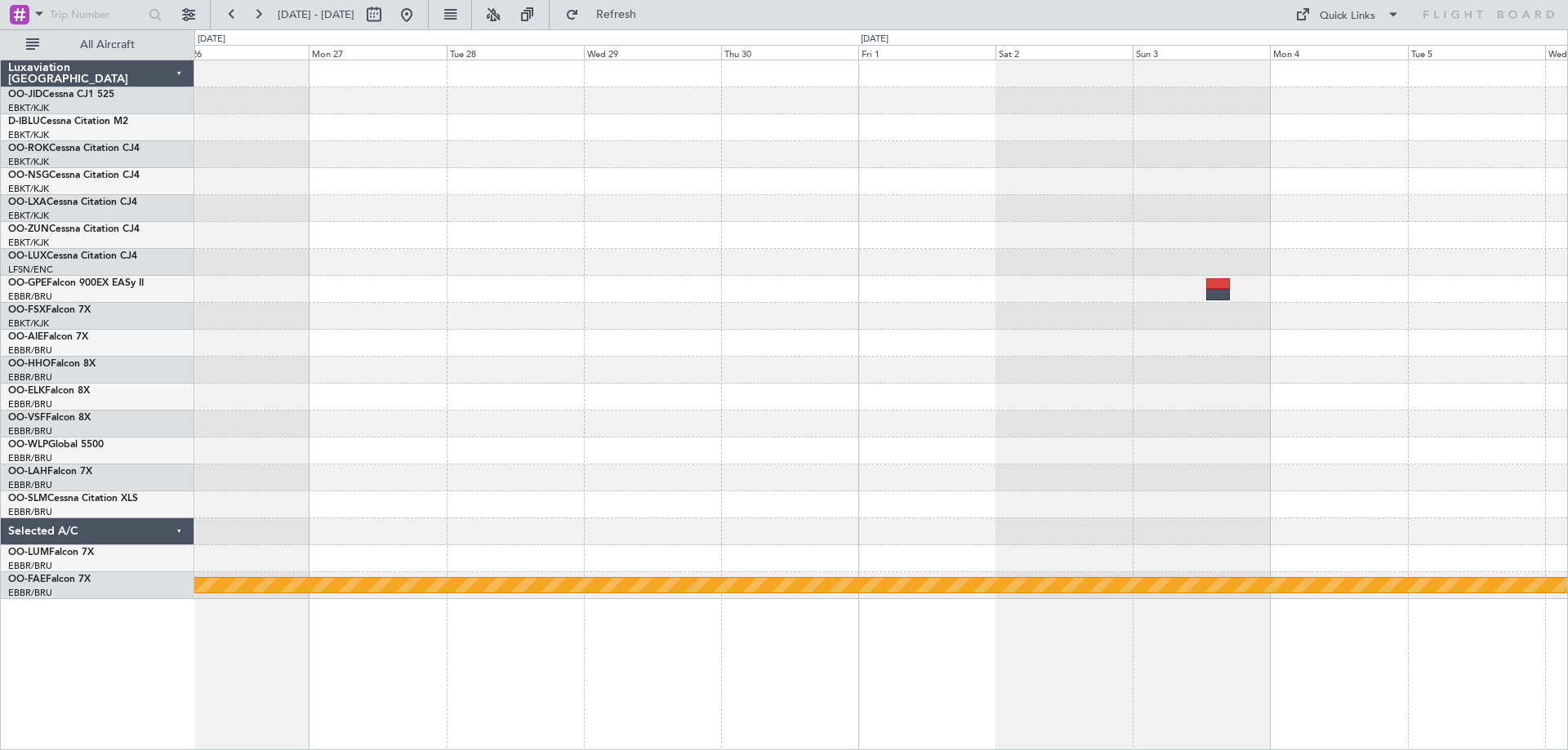
click at [235, 448] on div "Planned Maint Geneva (Cointrin)" at bounding box center [881, 330] width 1373 height 539
click at [417, 212] on div "Planned Maint Geneva (Cointrin)" at bounding box center [881, 330] width 1373 height 539
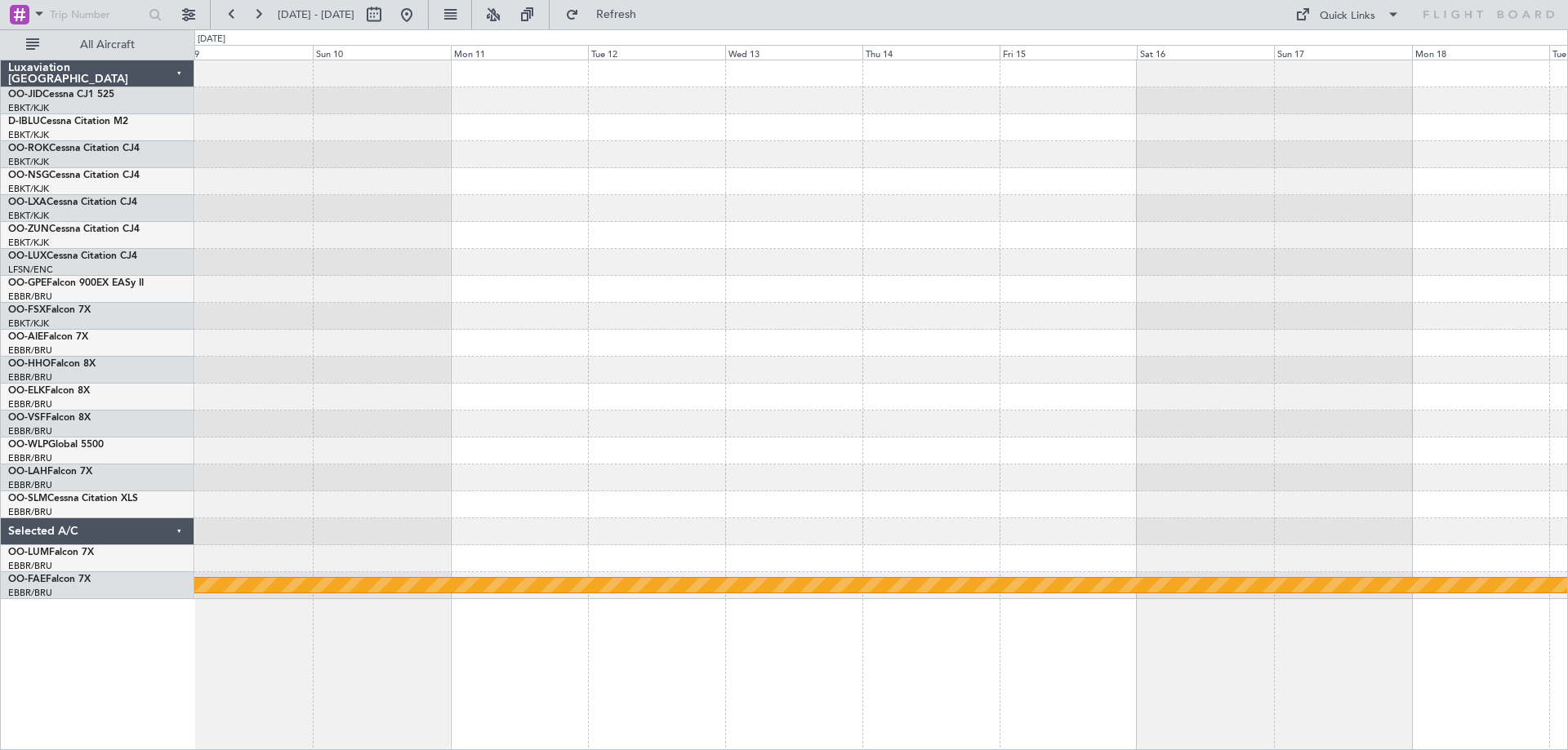
click at [486, 202] on div "Planned Maint Geneva (Cointrin)" at bounding box center [881, 330] width 1373 height 539
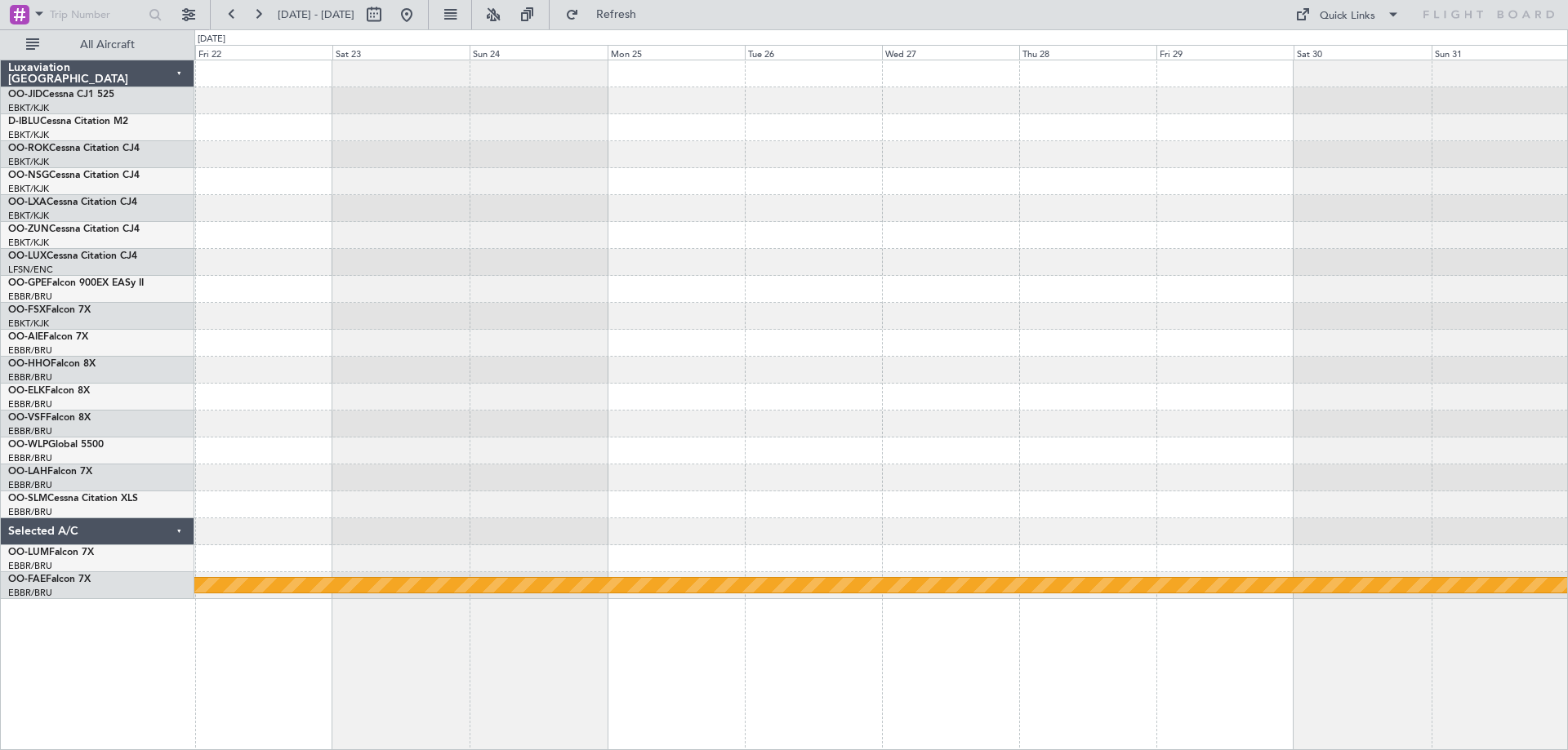
click at [350, 427] on div "Planned Maint Geneva (Cointrin)" at bounding box center [881, 330] width 1373 height 539
